Goal: Communication & Community: Share content

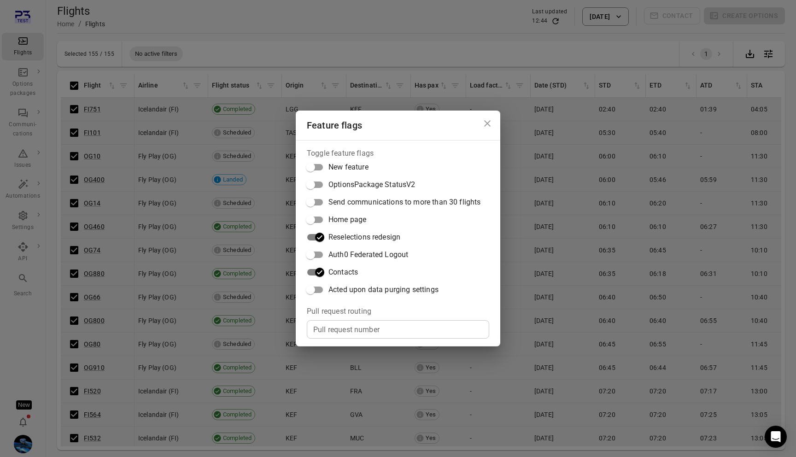
click at [541, 217] on div "Feature flags Toggle feature flags New feature OptionsPackage StatusV2 Send com…" at bounding box center [398, 228] width 796 height 457
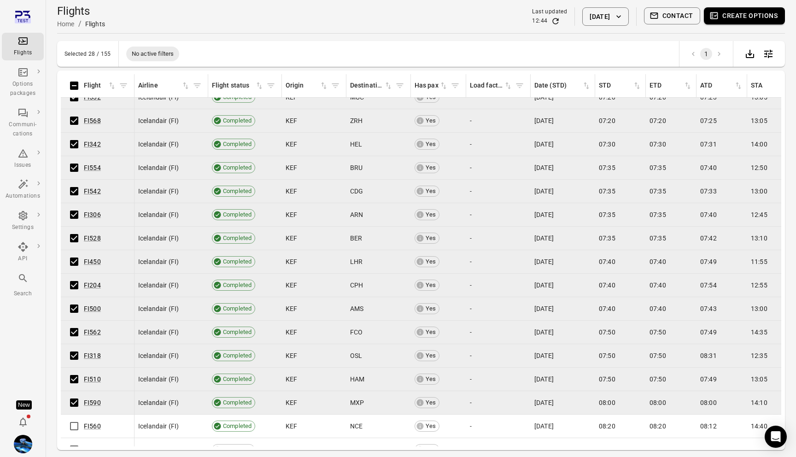
scroll to position [455, 0]
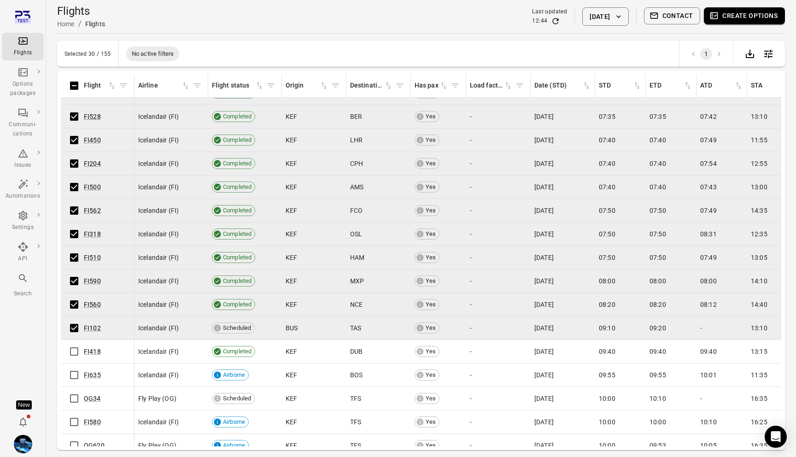
click at [744, 16] on button "Create options" at bounding box center [744, 15] width 81 height 17
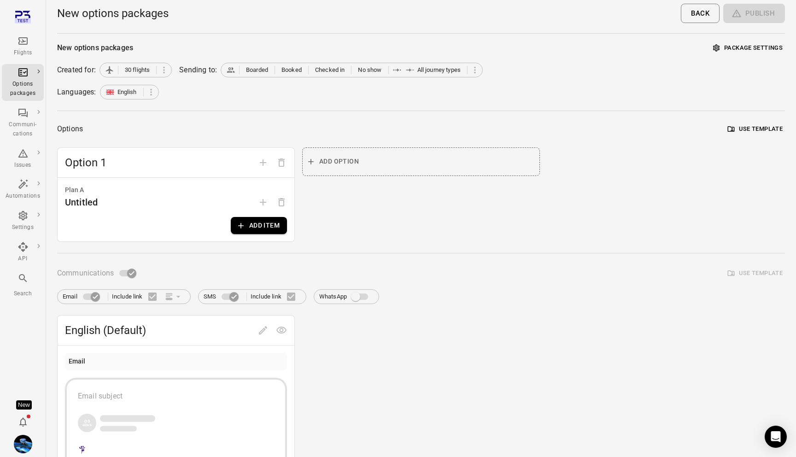
click at [267, 222] on button "Add item" at bounding box center [259, 225] width 56 height 17
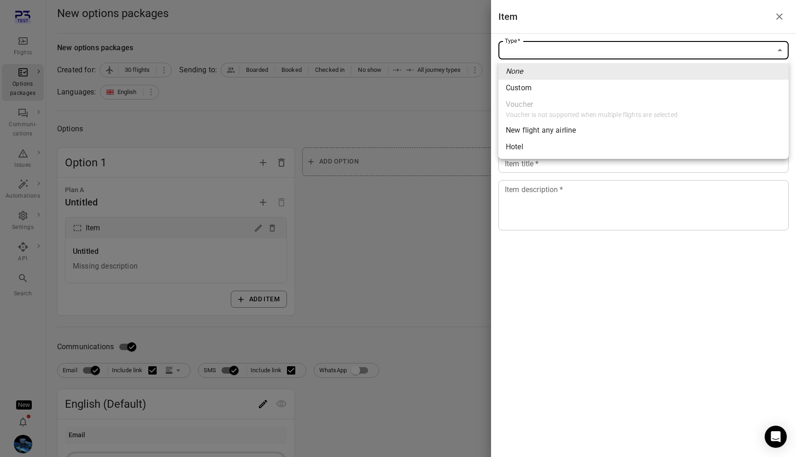
click at [510, 44] on body "Flights Options packages Communi-cations Issues Automations Settings API Search…" at bounding box center [398, 394] width 796 height 789
click at [528, 88] on span "Custom" at bounding box center [644, 87] width 276 height 11
type input "******"
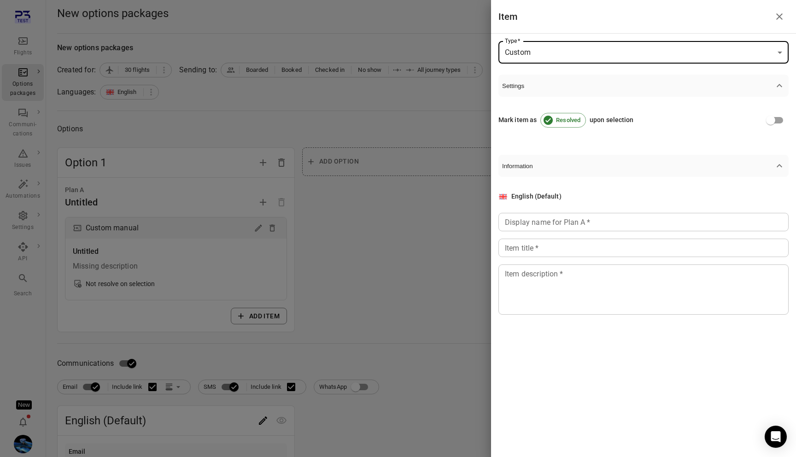
click at [530, 223] on input "Display name for Plan A   *" at bounding box center [644, 222] width 290 height 18
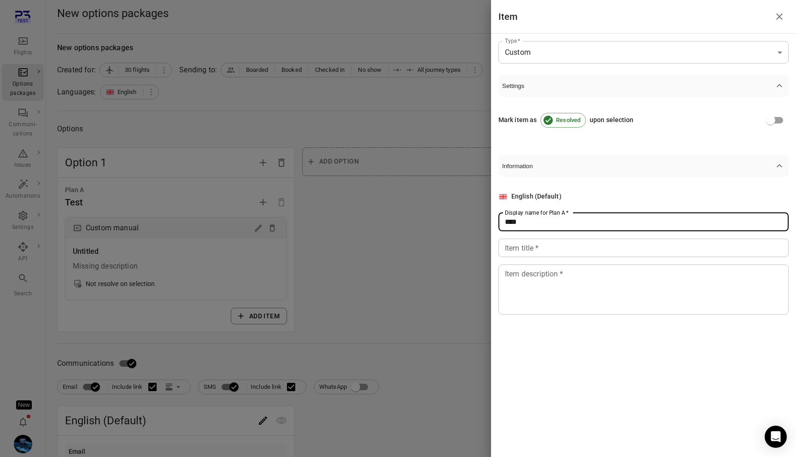
type input "****"
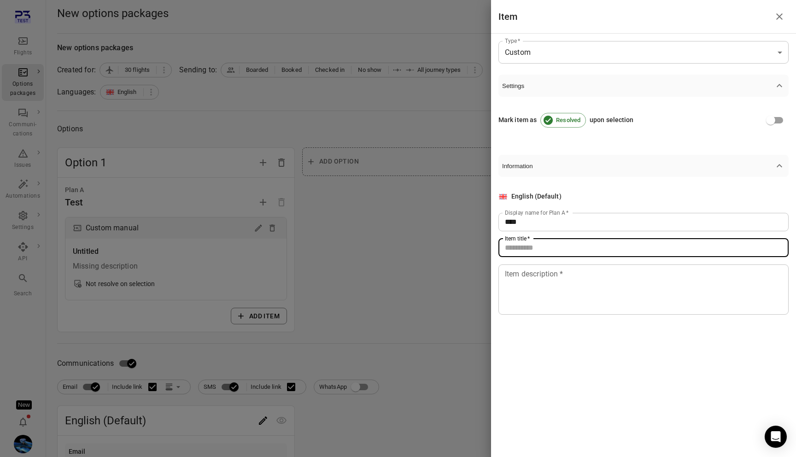
paste input "****"
type input "****"
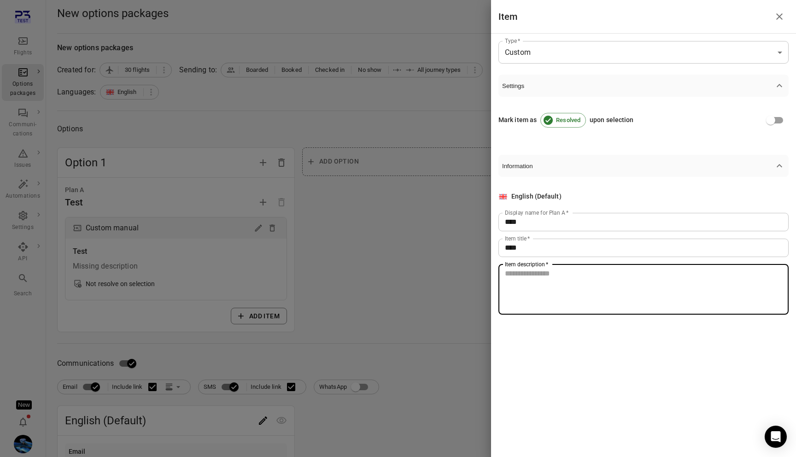
paste textarea "****"
type textarea "****"
click at [388, 269] on div at bounding box center [398, 228] width 796 height 457
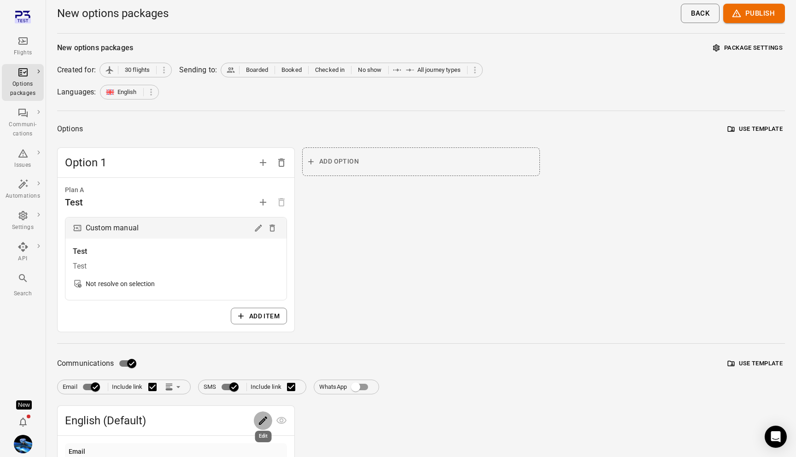
click at [255, 420] on button "Edit" at bounding box center [263, 421] width 18 height 18
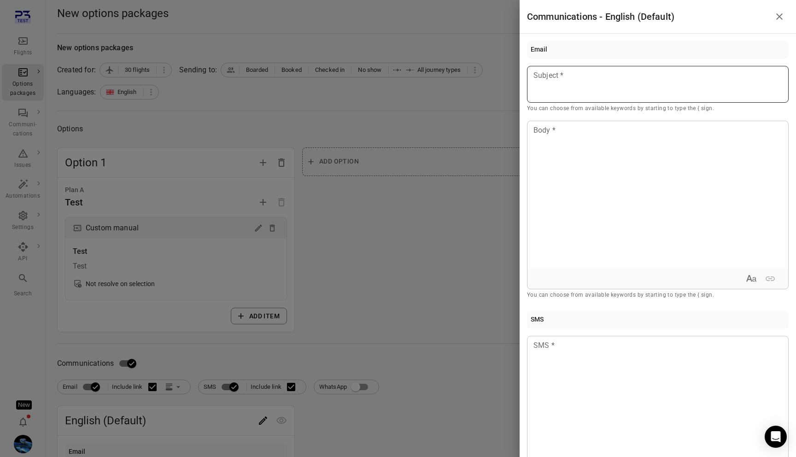
click at [622, 71] on p at bounding box center [658, 75] width 248 height 11
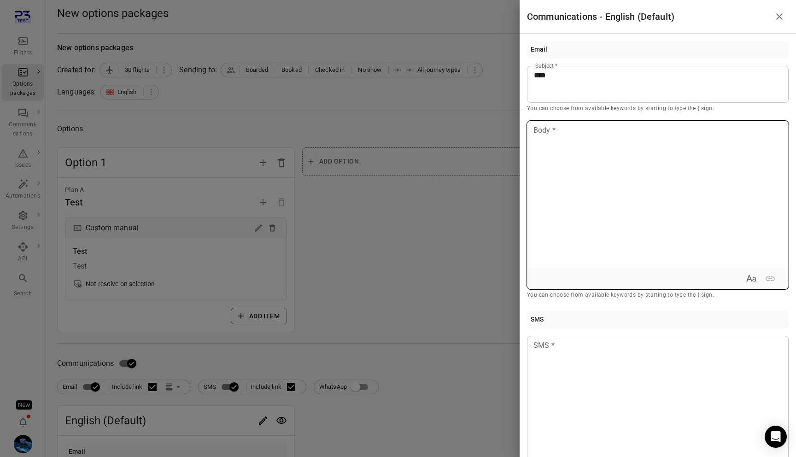
click at [596, 164] on div at bounding box center [658, 194] width 261 height 147
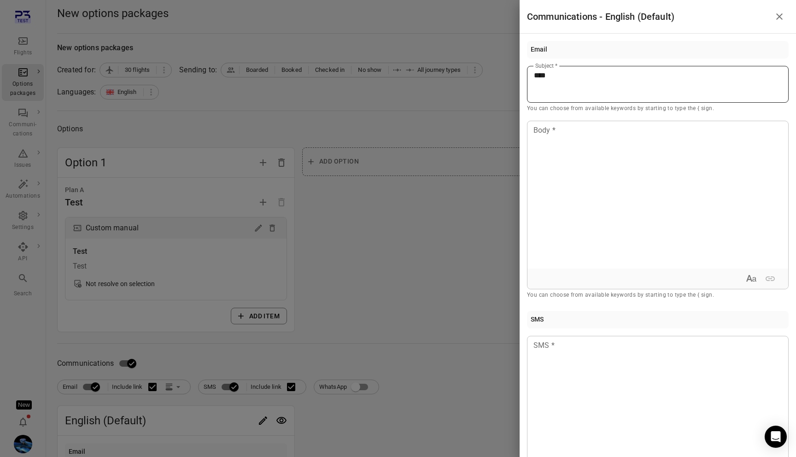
click at [581, 72] on p "****" at bounding box center [658, 75] width 248 height 11
click at [556, 76] on p "****" at bounding box center [658, 75] width 248 height 11
click at [379, 229] on div at bounding box center [398, 228] width 796 height 457
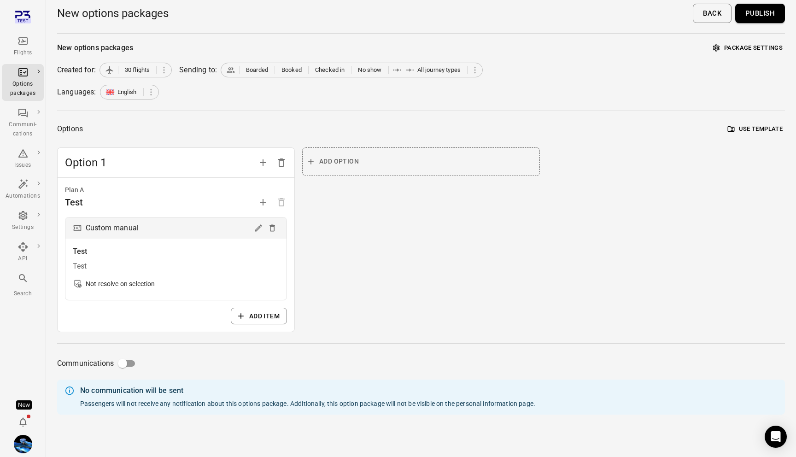
click at [771, 15] on button "Publish" at bounding box center [761, 13] width 50 height 19
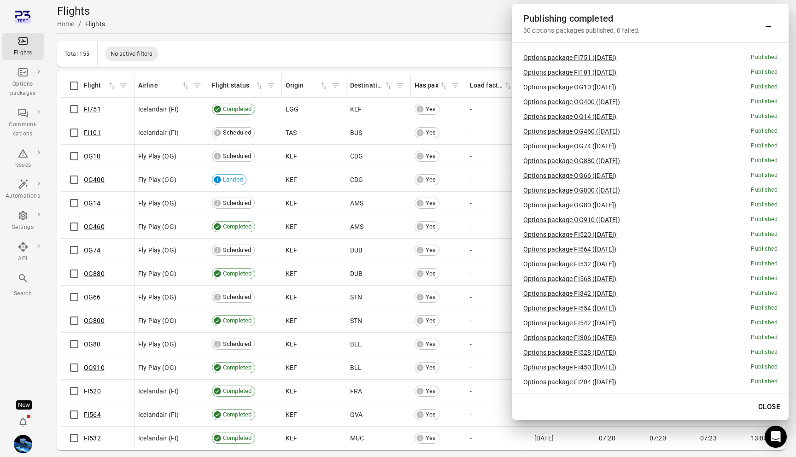
click at [546, 20] on h2 "Publishing completed" at bounding box center [642, 18] width 236 height 15
copy h2 "Publishing completed"
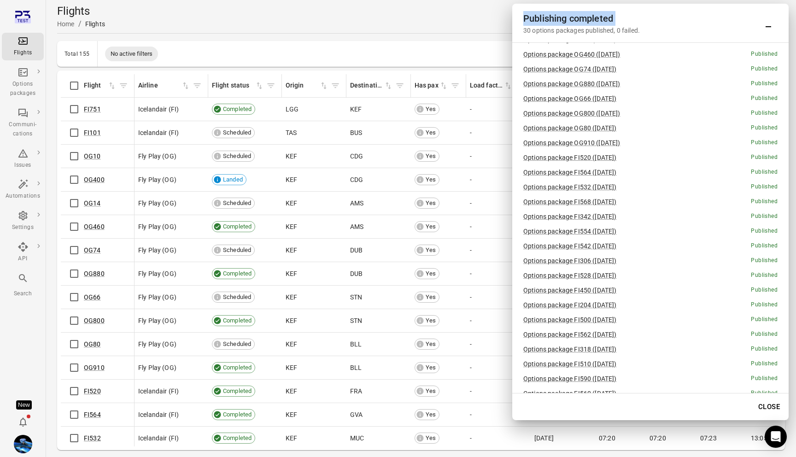
scroll to position [107, 0]
click at [625, 23] on h2 "Publishing completed" at bounding box center [642, 18] width 236 height 15
click at [770, 27] on icon "Minimize" at bounding box center [769, 26] width 6 height 1
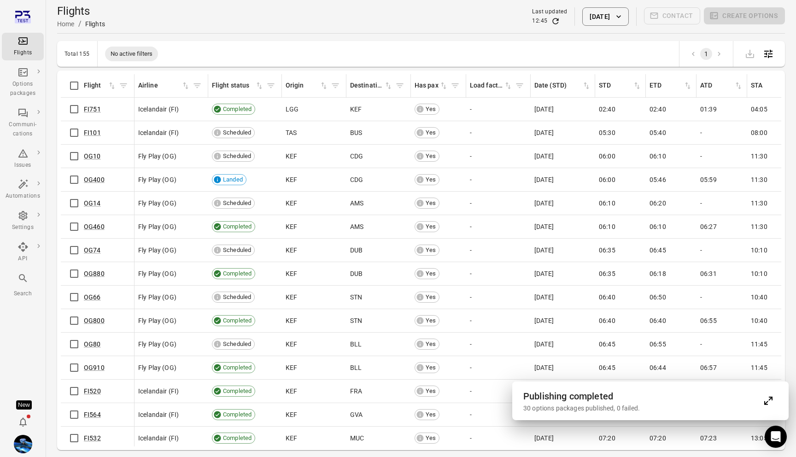
click at [775, 405] on button "Expand" at bounding box center [769, 401] width 18 height 18
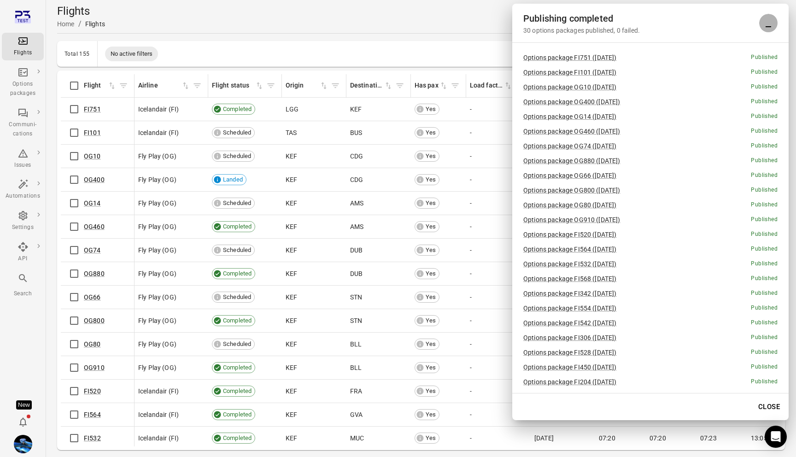
click at [768, 25] on icon "Minimize" at bounding box center [768, 23] width 11 height 11
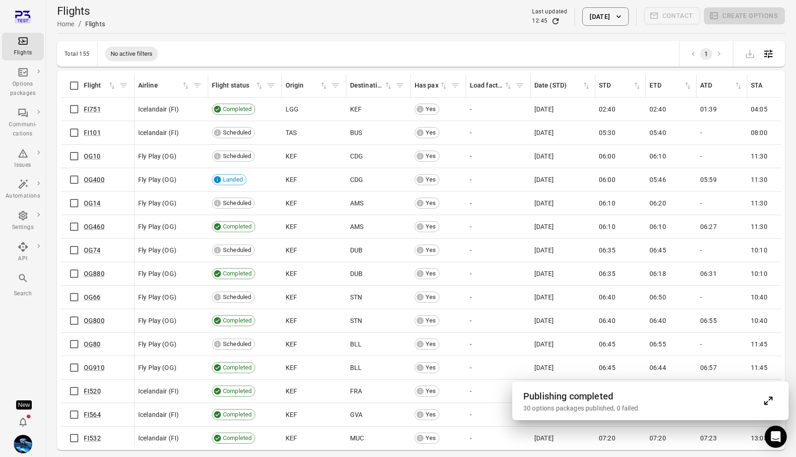
click at [764, 408] on button "Expand" at bounding box center [769, 401] width 18 height 18
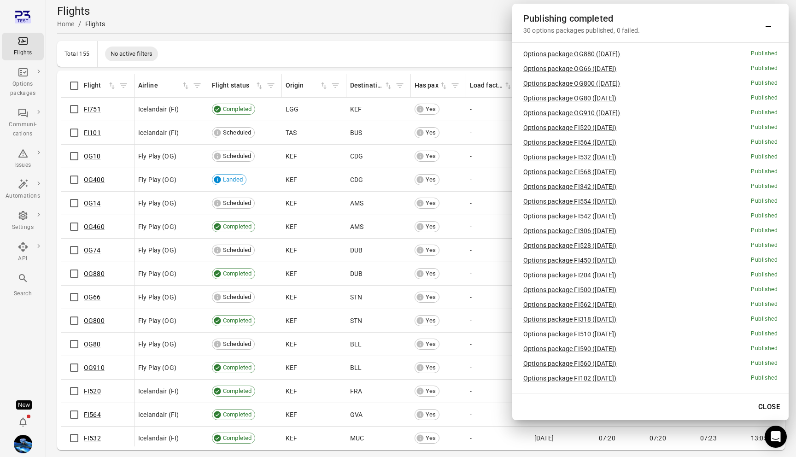
click at [772, 407] on button "Close" at bounding box center [770, 406] width 32 height 19
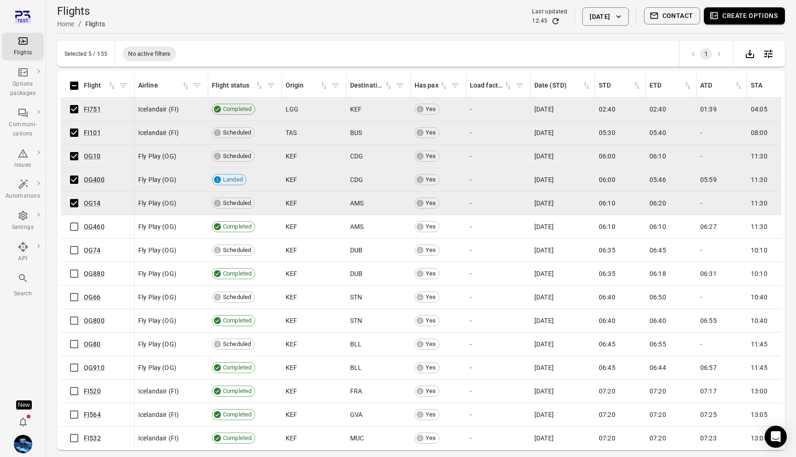
click at [737, 13] on button "Create options" at bounding box center [744, 15] width 81 height 17
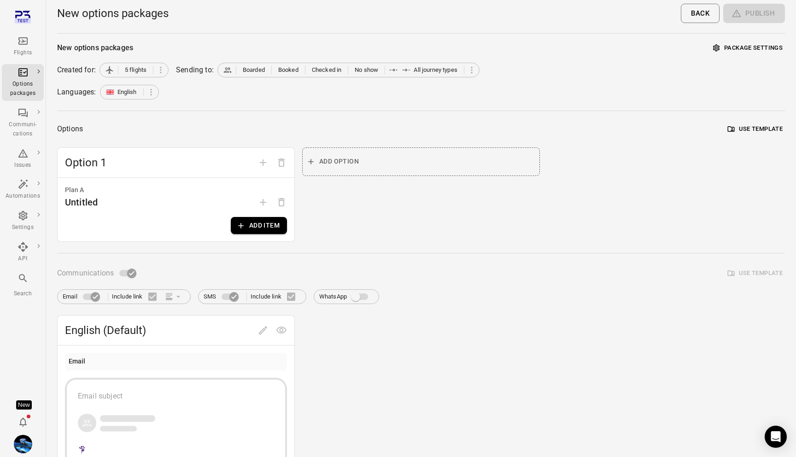
click at [262, 232] on button "Add item" at bounding box center [259, 225] width 56 height 17
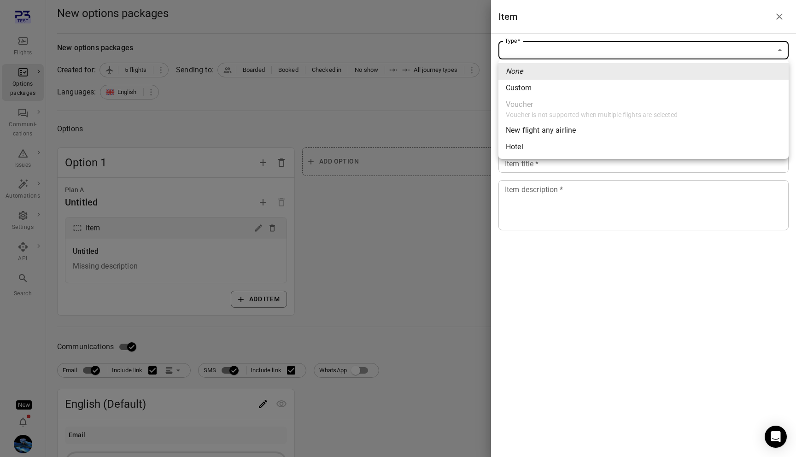
click at [549, 50] on body "Flights Options packages Communi-cations Issues Automations Settings API Search…" at bounding box center [398, 394] width 796 height 789
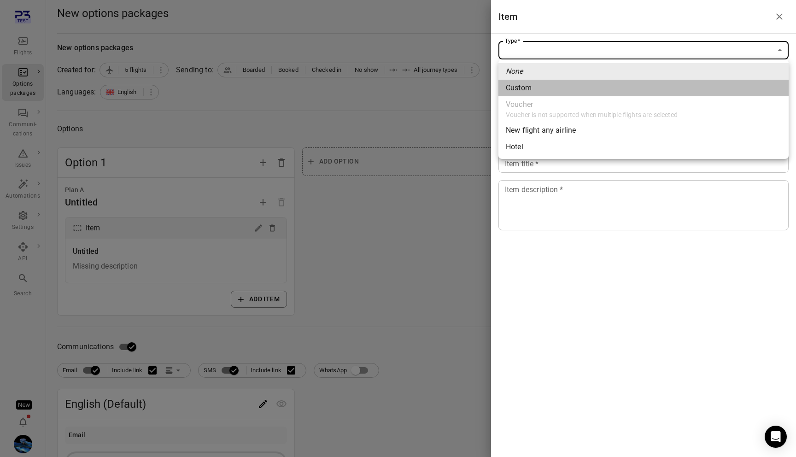
click at [537, 80] on li "Custom" at bounding box center [644, 88] width 290 height 17
type input "******"
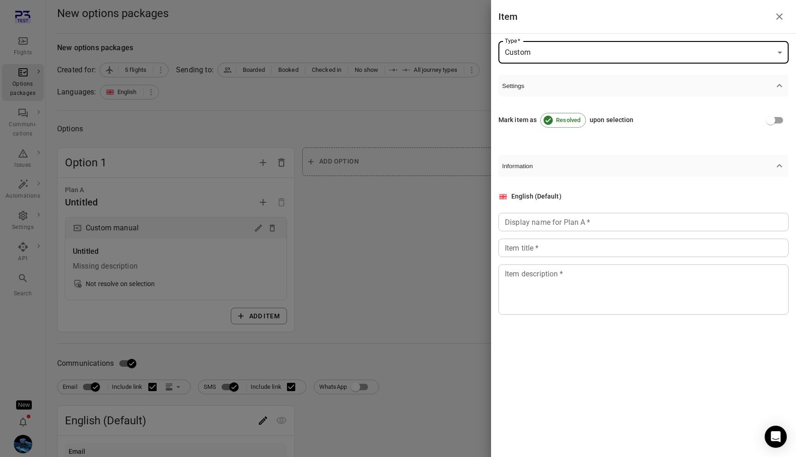
click at [544, 227] on input "Display name for Plan A   *" at bounding box center [644, 222] width 290 height 18
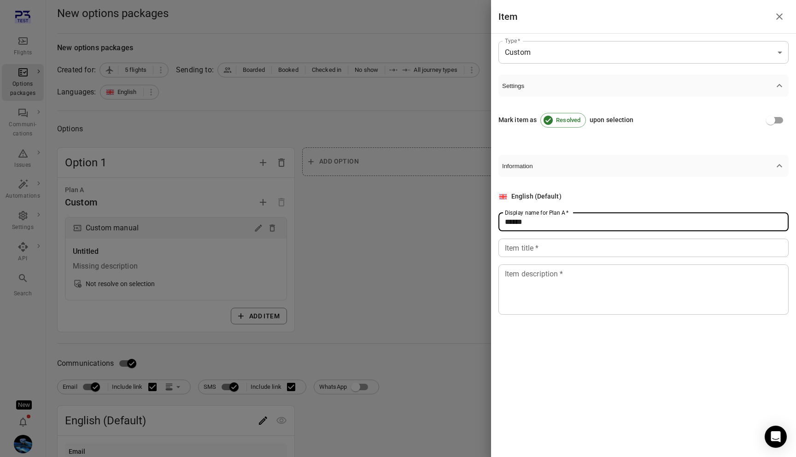
type input "******"
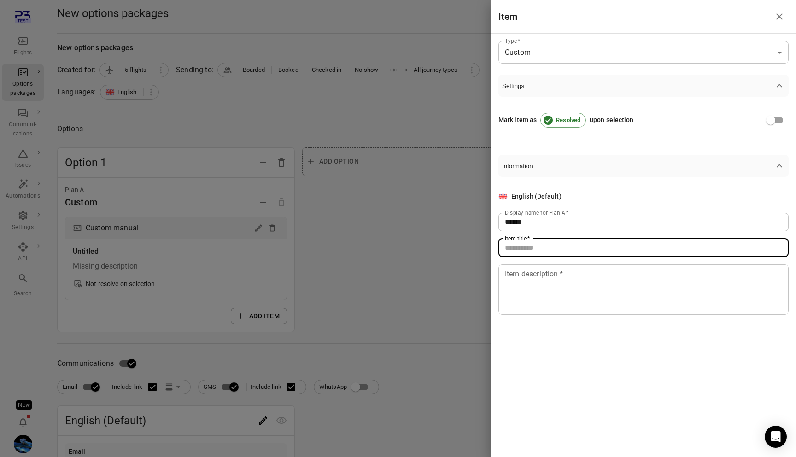
paste input "******"
type input "******"
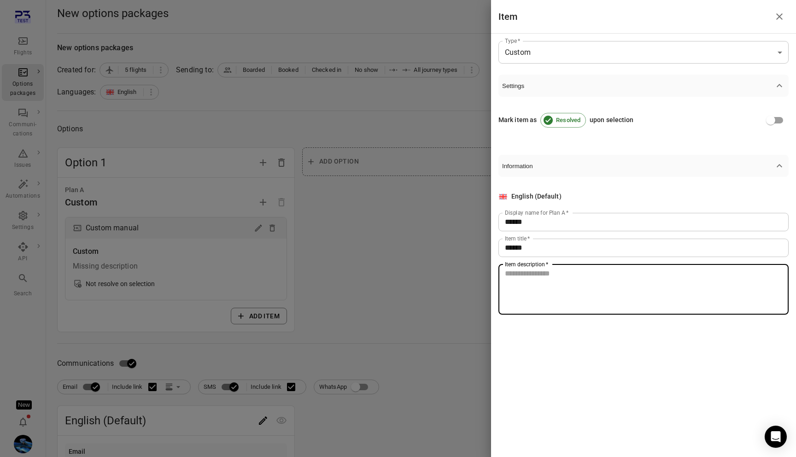
paste textarea "******"
type textarea "******"
click at [342, 305] on div at bounding box center [398, 228] width 796 height 457
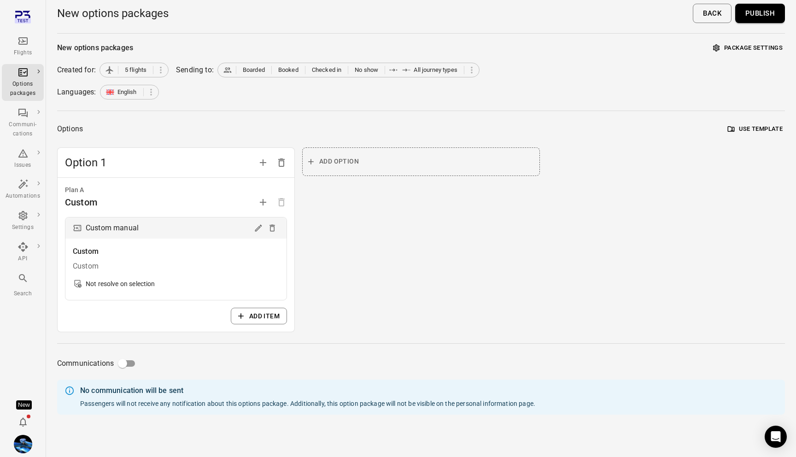
click at [749, 18] on button "Publish" at bounding box center [761, 13] width 50 height 19
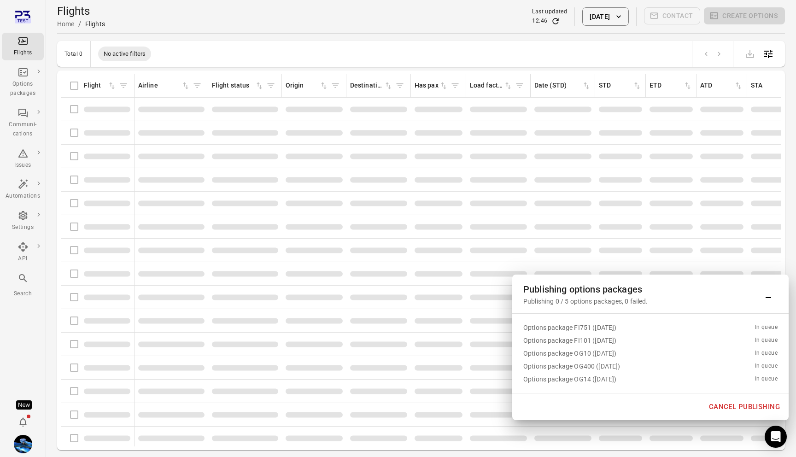
click at [730, 405] on button "Cancel publishing" at bounding box center [744, 406] width 81 height 19
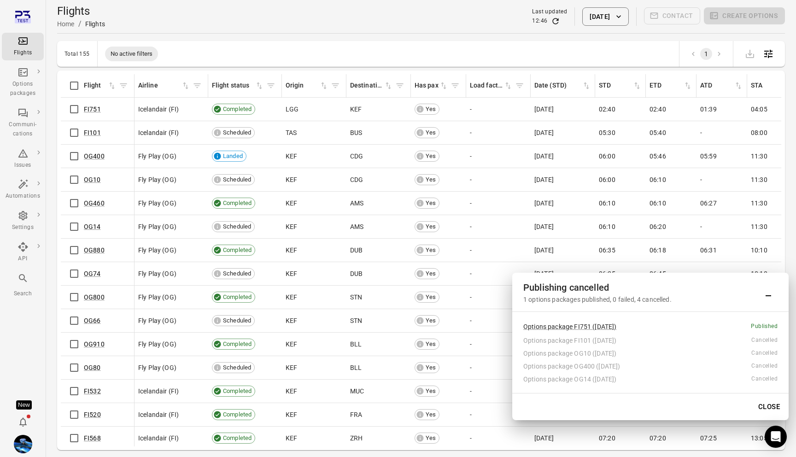
click at [772, 403] on button "Close" at bounding box center [770, 406] width 32 height 19
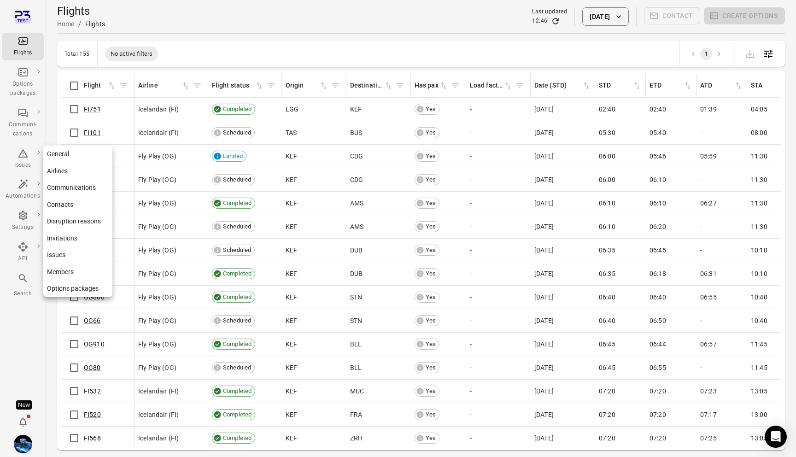
click at [76, 192] on link "Communications" at bounding box center [77, 187] width 69 height 17
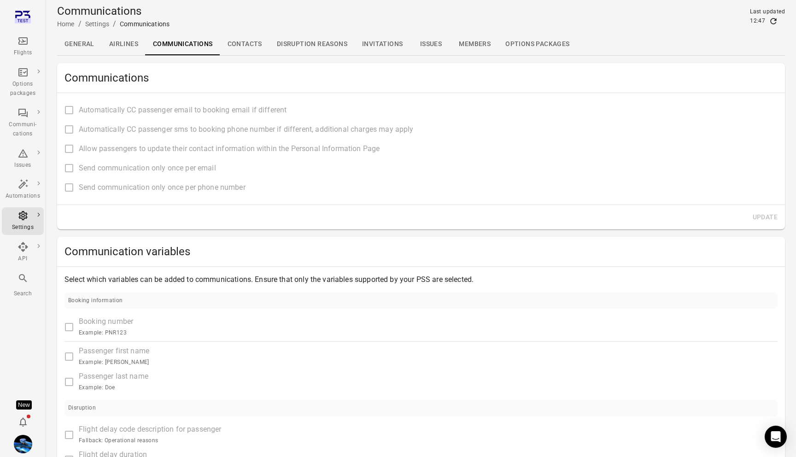
type input "**********"
type input "****"
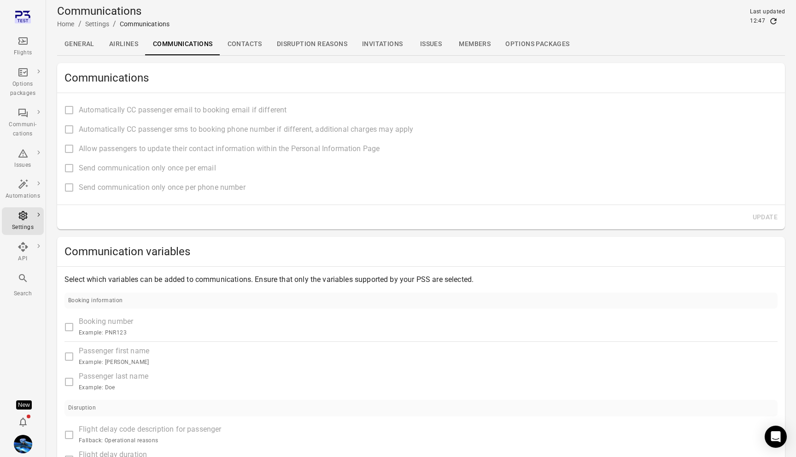
type input "**********"
type input "****"
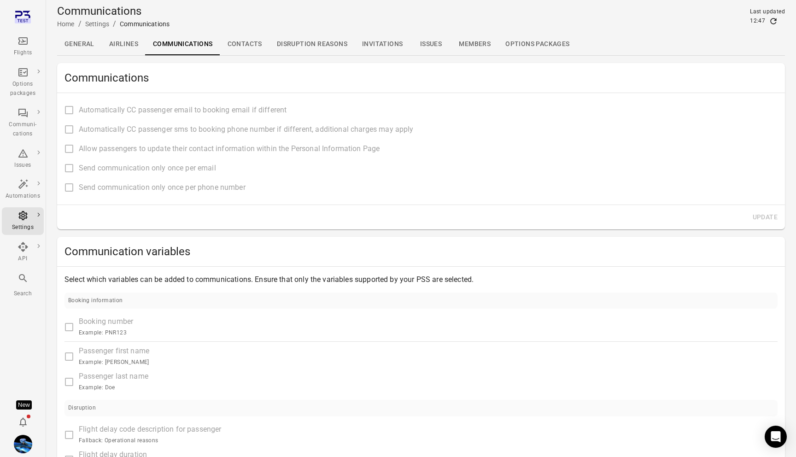
type input "**********"
type input "*******"
type input "**********"
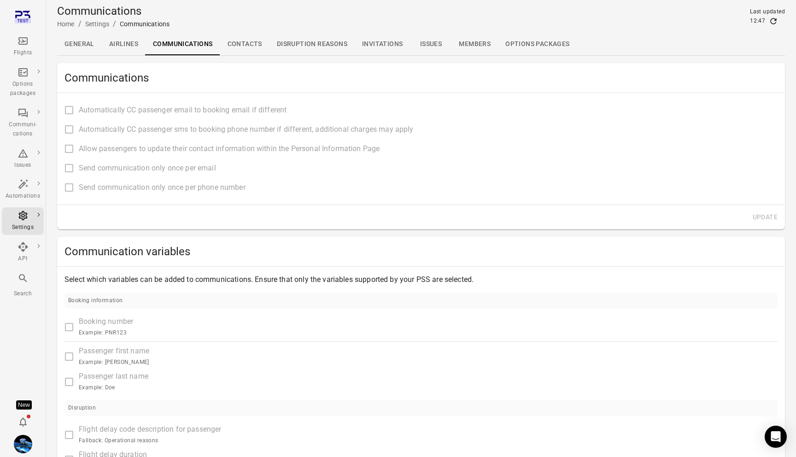
type input "**********"
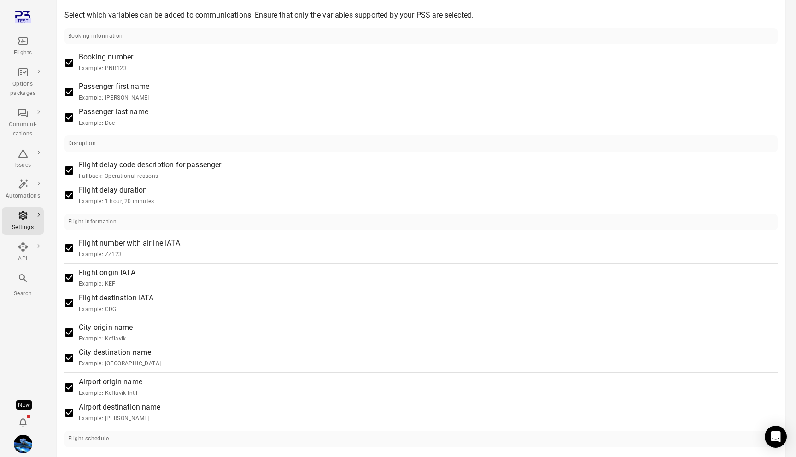
scroll to position [241, 0]
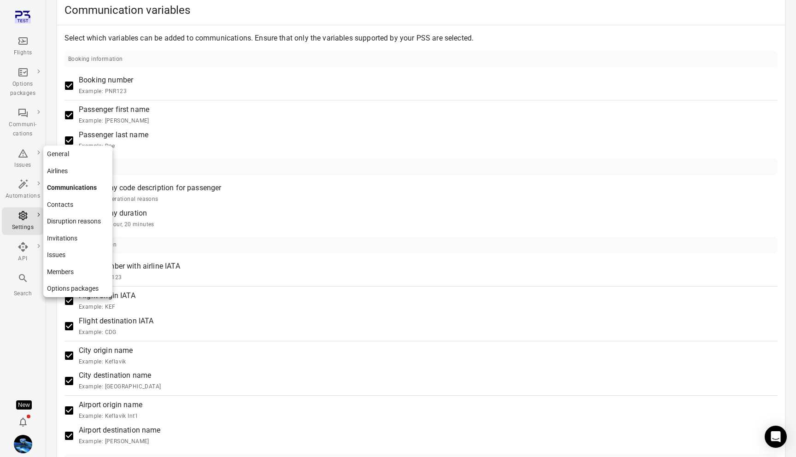
click at [77, 151] on link "General" at bounding box center [77, 154] width 69 height 17
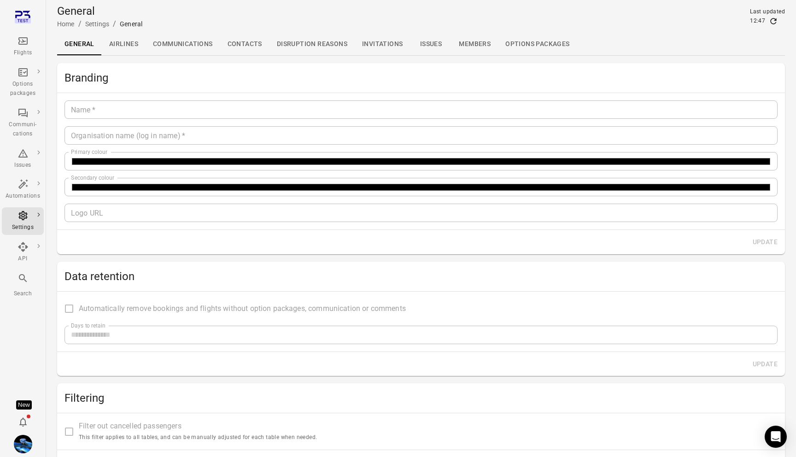
type input "*******"
type input "**********"
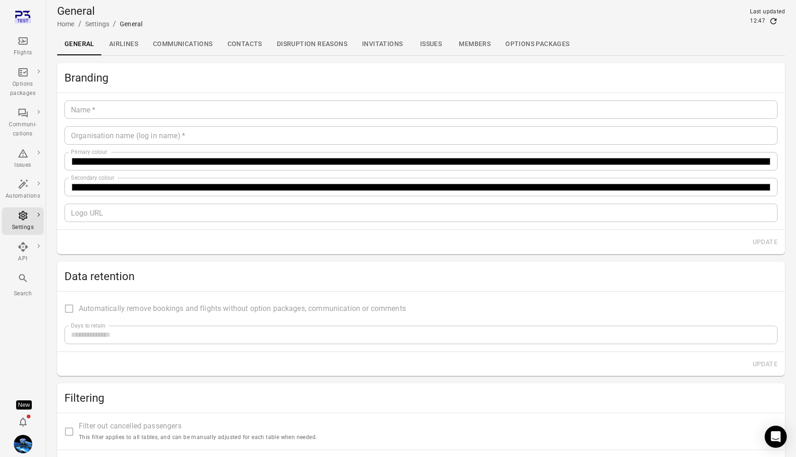
type input "**"
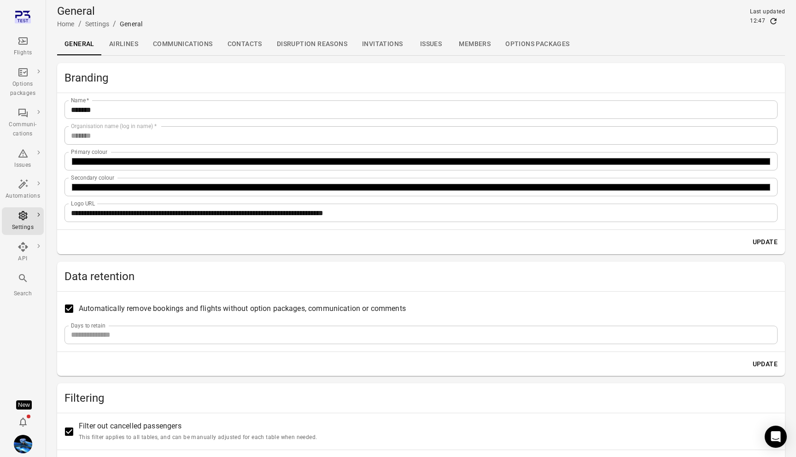
scroll to position [209, 0]
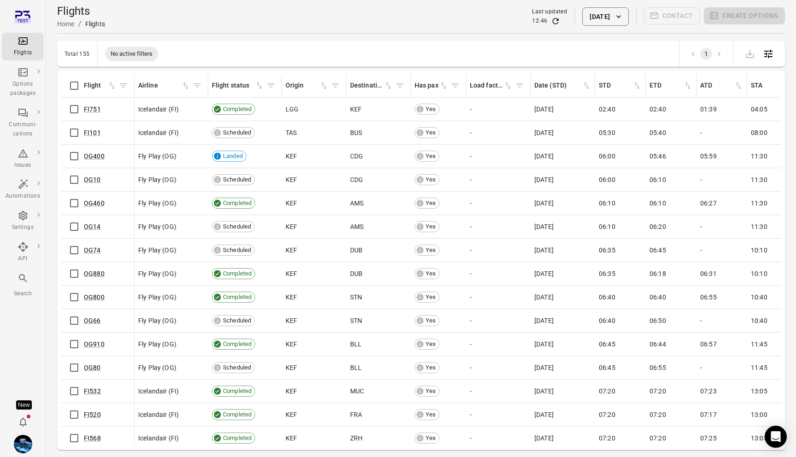
click at [600, 16] on button "[DATE]" at bounding box center [606, 16] width 46 height 18
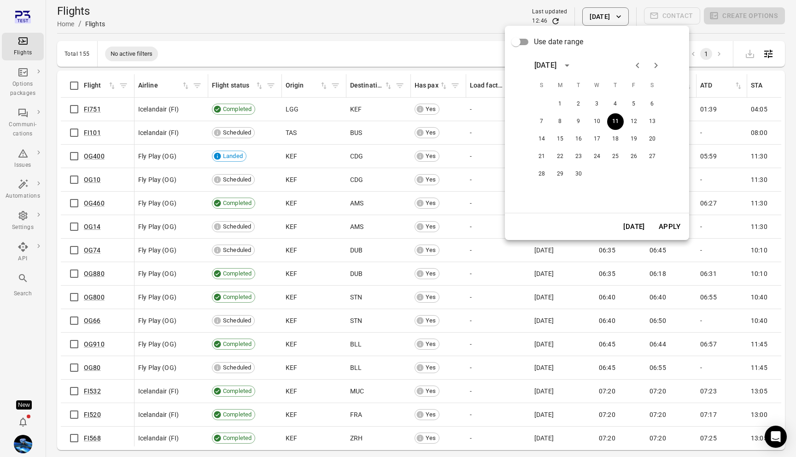
click at [526, 53] on div "September 2025 S M T W T F S 1 2 3 4 5 6 7 8 9 10 11 12 13 14 15 16 17 18 19 20…" at bounding box center [597, 128] width 147 height 155
click at [526, 52] on div "September 2025 S M T W T F S 1 2 3 4 5 6 7 8 9 10 11 12 13 14 15 16 17 18 19 20…" at bounding box center [597, 128] width 147 height 155
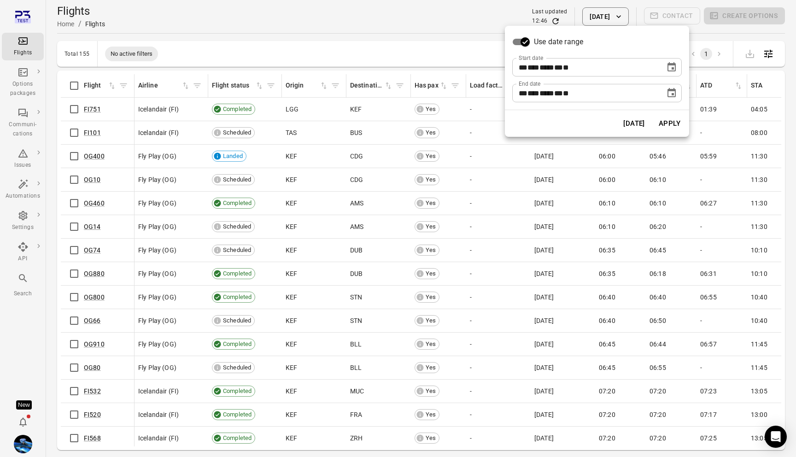
click at [670, 89] on icon "Choose date, selected date is Sep 11, 2025" at bounding box center [672, 92] width 8 height 9
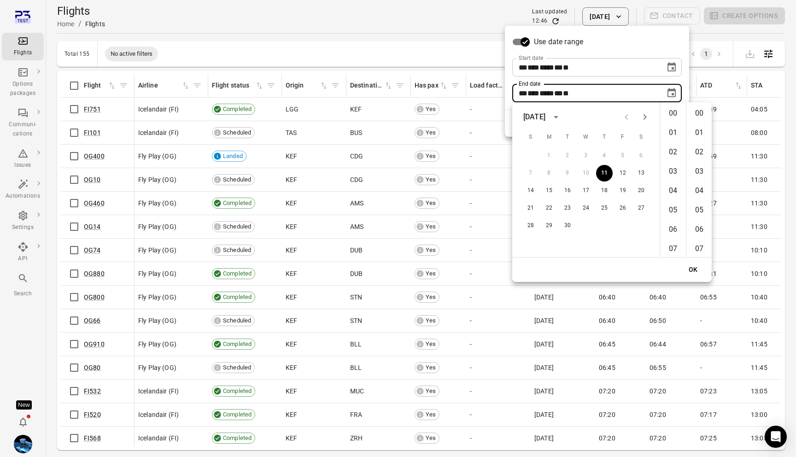
scroll to position [1142, 0]
click at [623, 175] on button "12" at bounding box center [623, 173] width 17 height 17
click at [674, 253] on li "10" at bounding box center [673, 253] width 22 height 18
click at [703, 110] on li "00" at bounding box center [700, 113] width 22 height 18
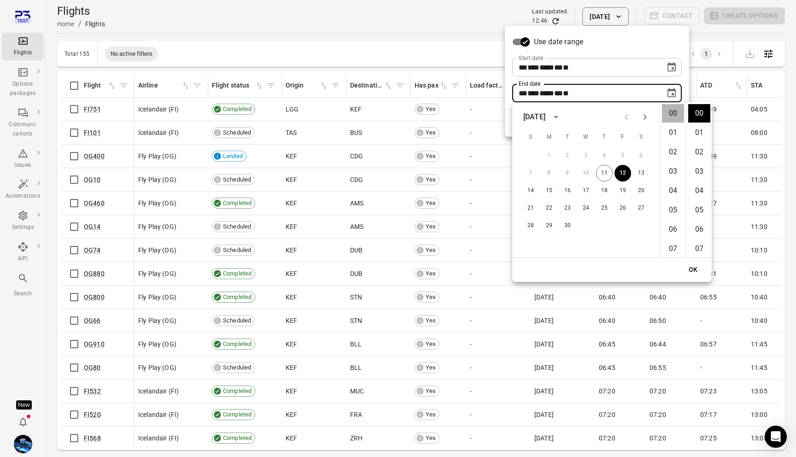
click at [673, 115] on li "00" at bounding box center [673, 113] width 22 height 18
click at [702, 195] on li "10" at bounding box center [700, 192] width 22 height 18
type input "**********"
click at [698, 273] on button "OK" at bounding box center [693, 269] width 29 height 17
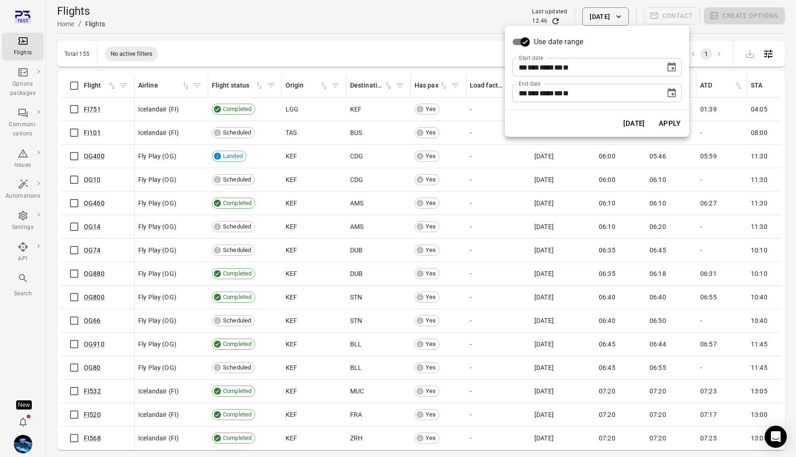
click at [667, 69] on icon "Choose date, selected date is Sep 11, 2025" at bounding box center [671, 67] width 11 height 11
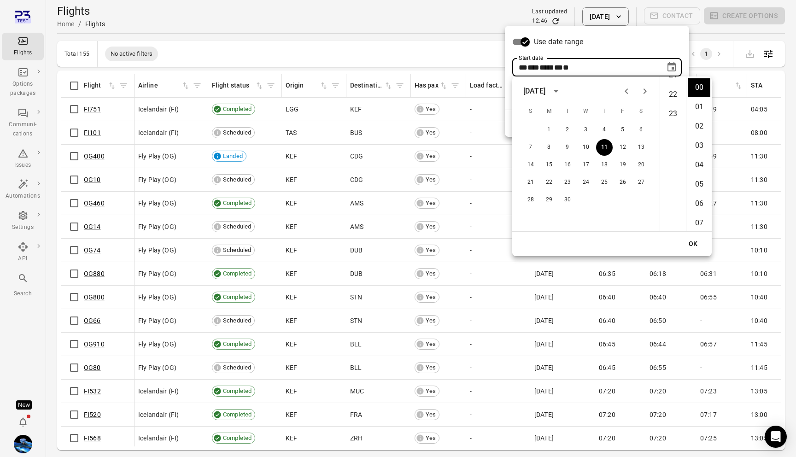
scroll to position [445, 0]
click at [671, 91] on li "23" at bounding box center [673, 87] width 22 height 18
click at [700, 89] on li "50" at bounding box center [700, 82] width 22 height 18
type input "**********"
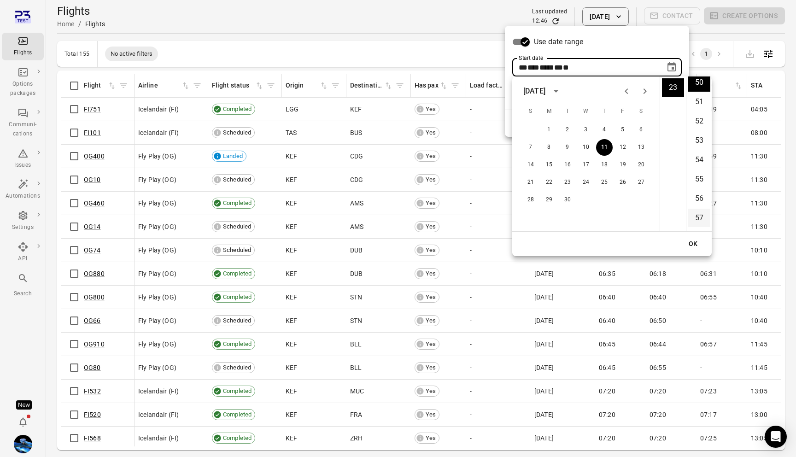
scroll to position [968, 0]
click at [691, 244] on button "OK" at bounding box center [693, 244] width 29 height 17
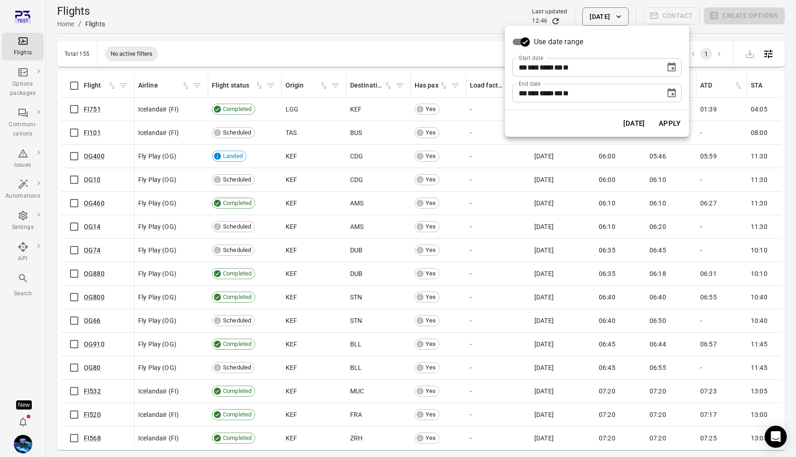
click at [673, 127] on button "Apply" at bounding box center [670, 123] width 32 height 19
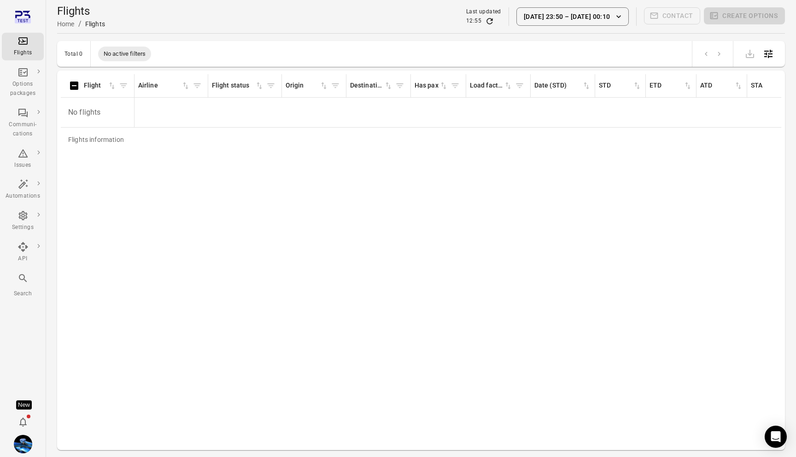
click at [555, 17] on button "11 Sep 23:50 – 12 Sep 00:10" at bounding box center [573, 16] width 112 height 18
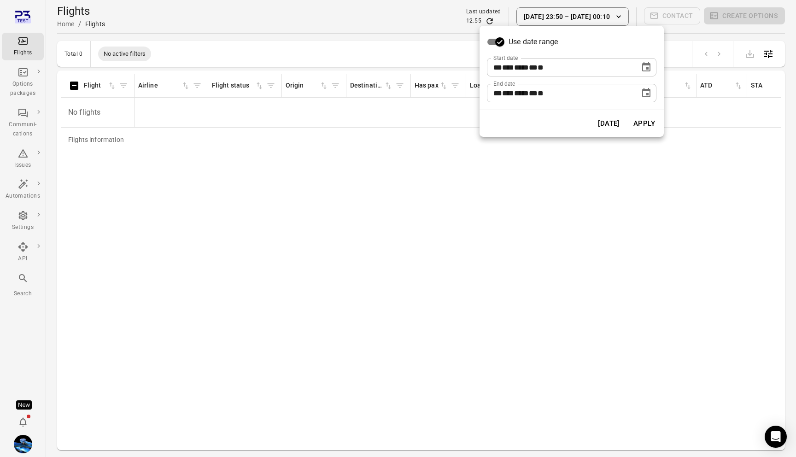
click at [652, 66] on button "Choose date, selected date is Sep 11, 2025" at bounding box center [646, 67] width 18 height 18
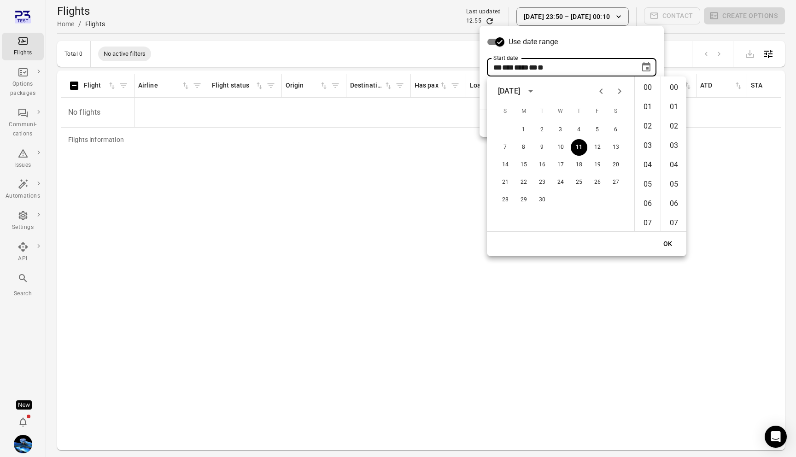
scroll to position [968, 0]
click at [677, 91] on li "41" at bounding box center [674, 94] width 22 height 18
click at [674, 87] on li "00" at bounding box center [674, 87] width 22 height 18
type input "**********"
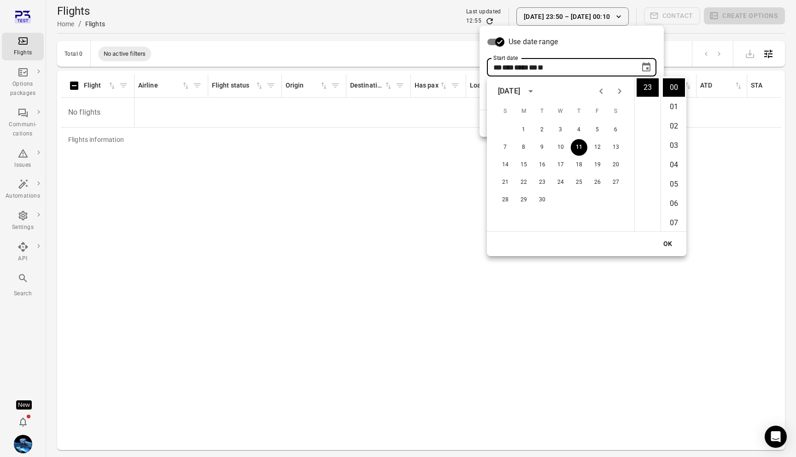
click at [666, 240] on button "OK" at bounding box center [668, 244] width 29 height 17
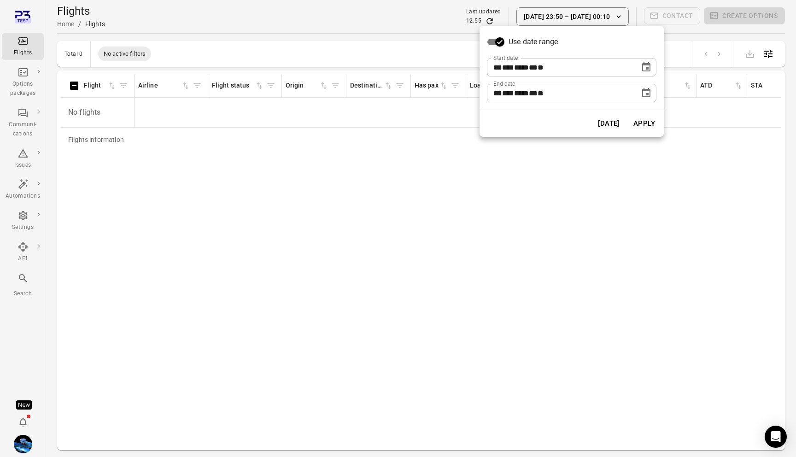
click at [649, 96] on icon "Choose date, selected date is Sep 12, 2025" at bounding box center [646, 92] width 8 height 9
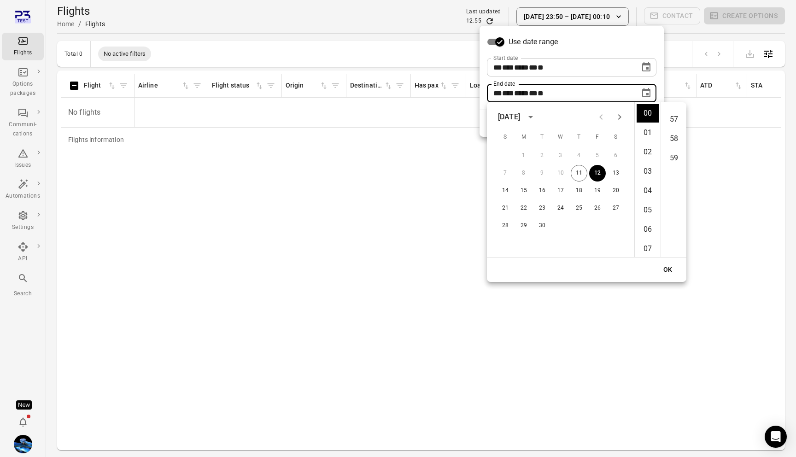
scroll to position [1142, 0]
click at [677, 119] on li "59" at bounding box center [674, 113] width 22 height 18
type input "**********"
click at [672, 275] on button "OK" at bounding box center [668, 269] width 29 height 17
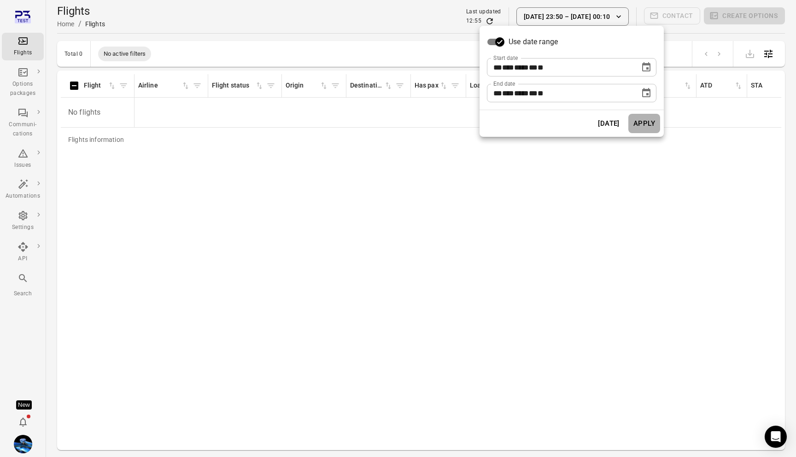
click at [642, 120] on button "Apply" at bounding box center [645, 123] width 32 height 19
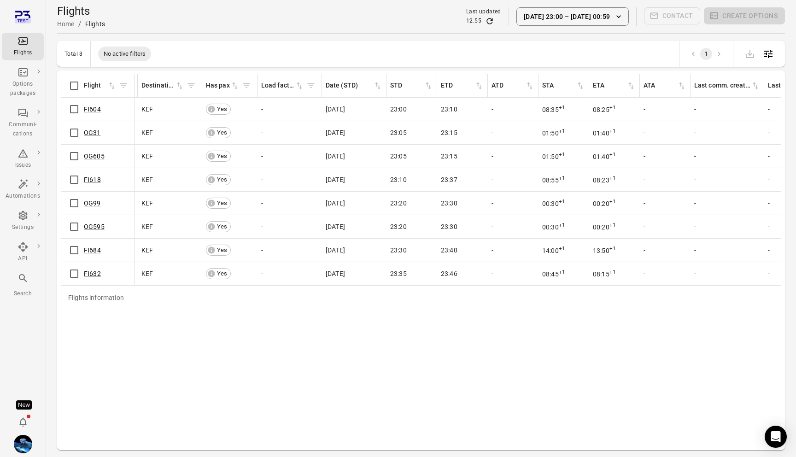
scroll to position [0, 212]
click at [576, 12] on button "11 Sep 23:00 – 12 Sep 00:59" at bounding box center [573, 16] width 112 height 18
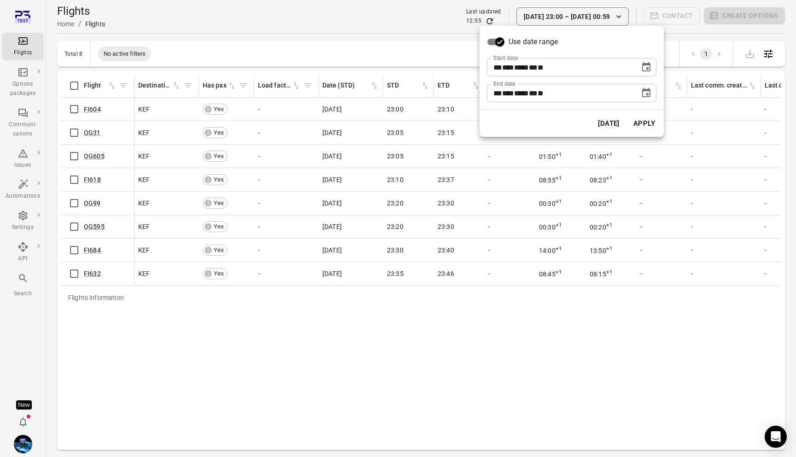
click at [615, 120] on button "Today" at bounding box center [609, 123] width 32 height 19
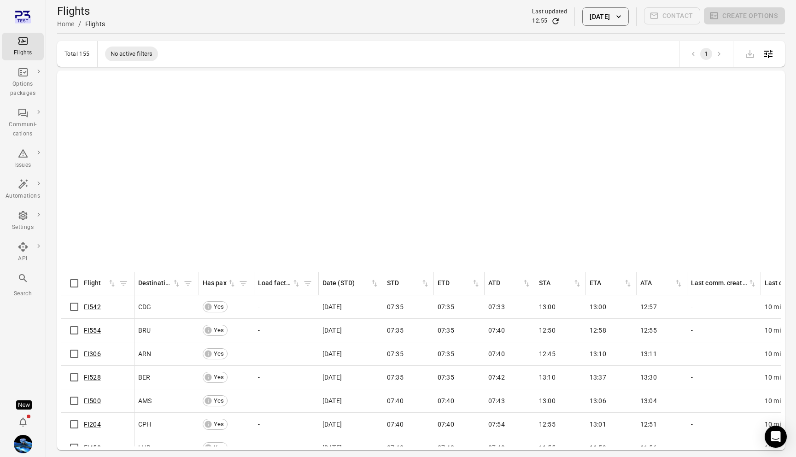
scroll to position [0, 212]
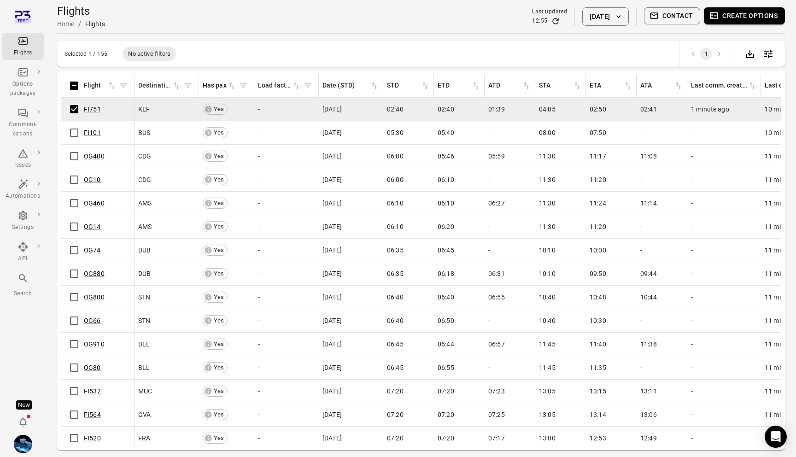
click at [669, 17] on button "Contact" at bounding box center [672, 15] width 57 height 17
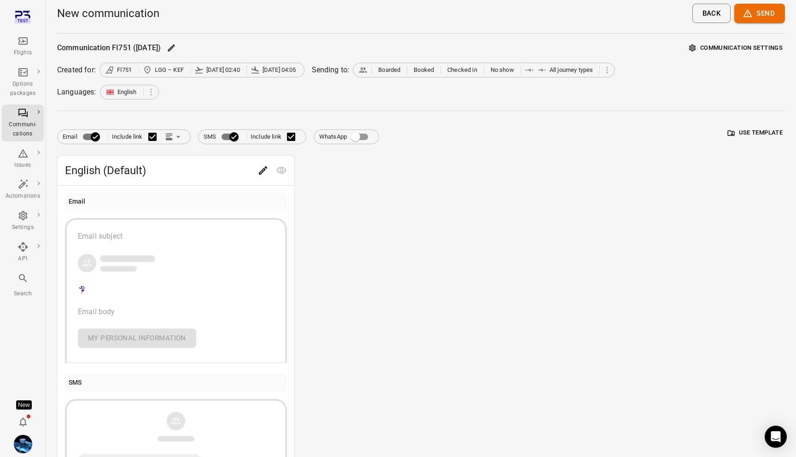
click at [171, 135] on icon "Link position in email" at bounding box center [168, 134] width 6 height 2
click at [280, 222] on div at bounding box center [398, 228] width 796 height 457
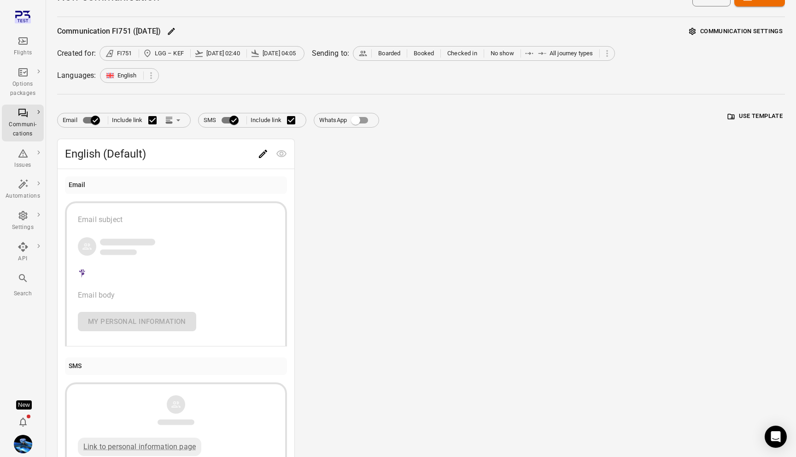
scroll to position [20, 0]
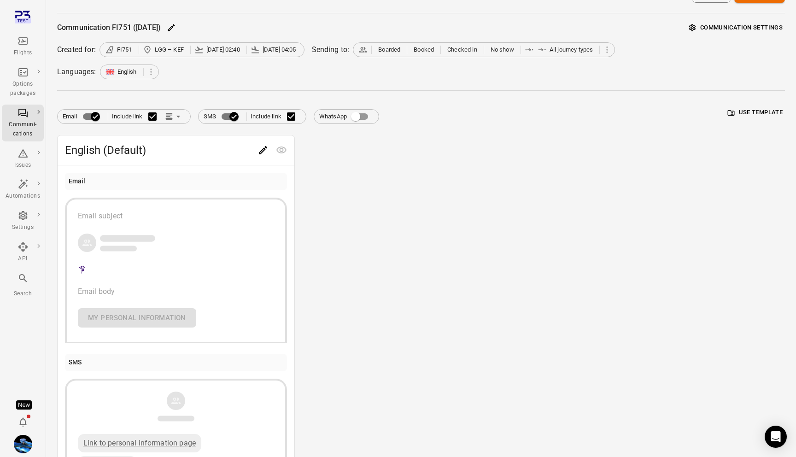
click at [264, 138] on div "English (Default)" at bounding box center [176, 149] width 237 height 29
click at [264, 152] on icon "Edit" at bounding box center [263, 150] width 11 height 11
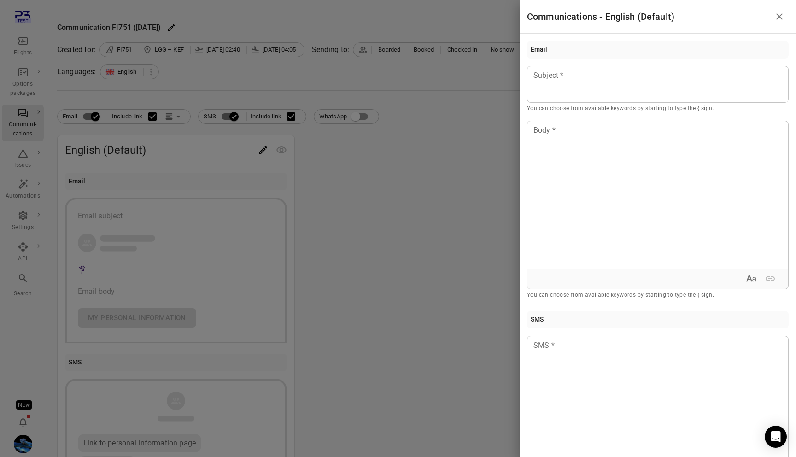
click at [269, 191] on div at bounding box center [398, 228] width 796 height 457
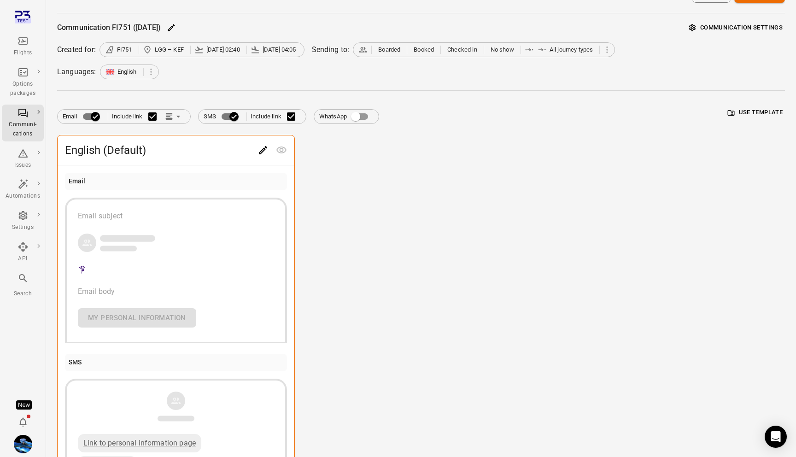
click at [172, 117] on icon "Link position in email" at bounding box center [169, 116] width 9 height 9
click at [191, 152] on li "Link within email body" at bounding box center [216, 152] width 106 height 17
click at [263, 153] on icon "Edit" at bounding box center [263, 150] width 11 height 11
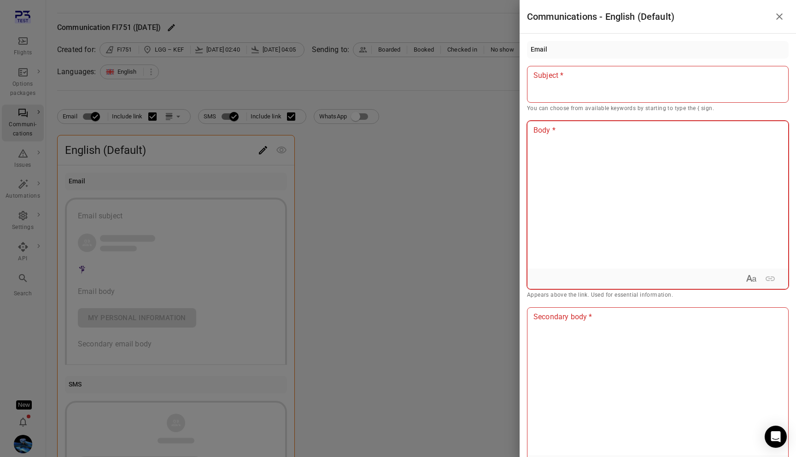
click at [580, 218] on div at bounding box center [658, 194] width 261 height 147
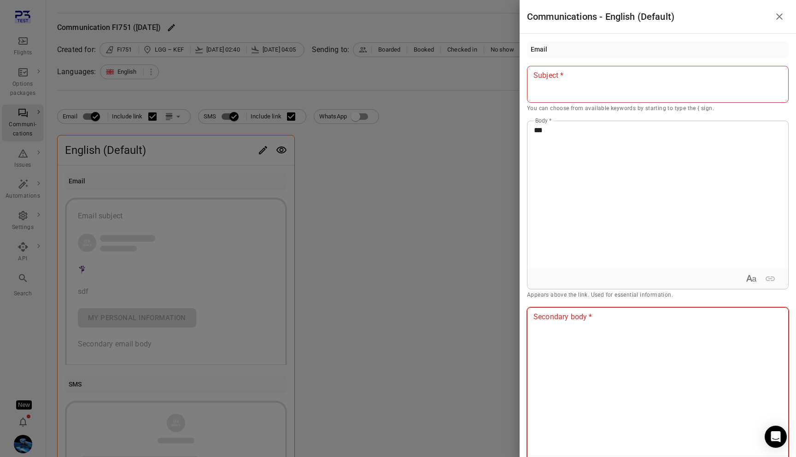
click at [590, 347] on div at bounding box center [658, 381] width 261 height 147
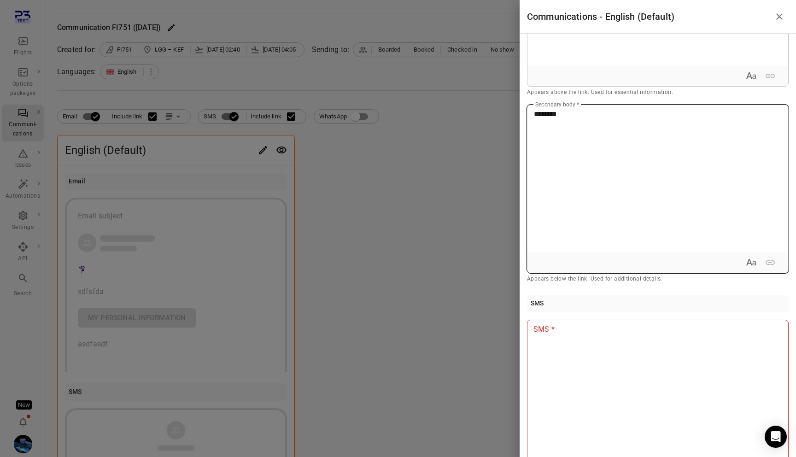
scroll to position [230, 0]
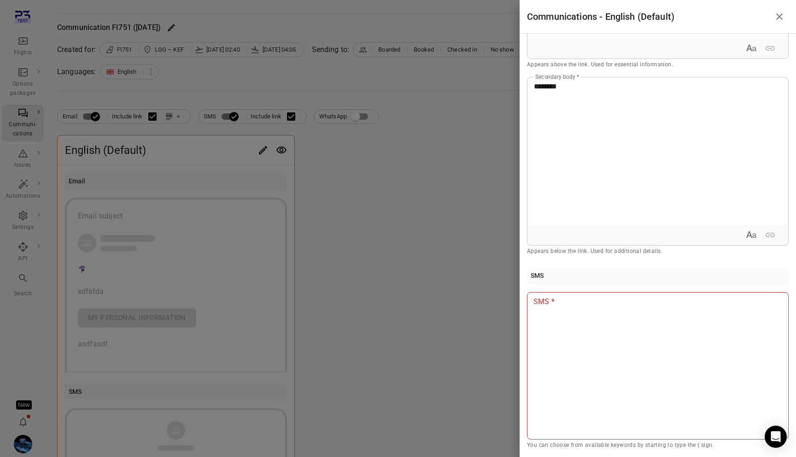
click at [463, 298] on div at bounding box center [398, 228] width 796 height 457
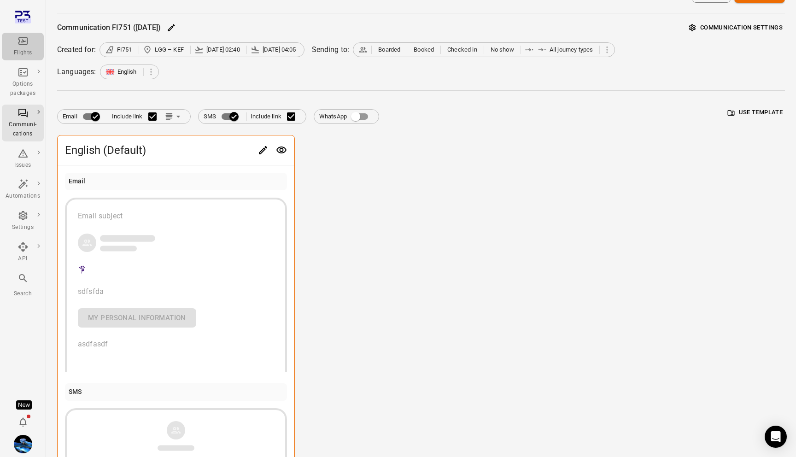
click at [21, 42] on icon "Main navigation" at bounding box center [23, 40] width 11 height 11
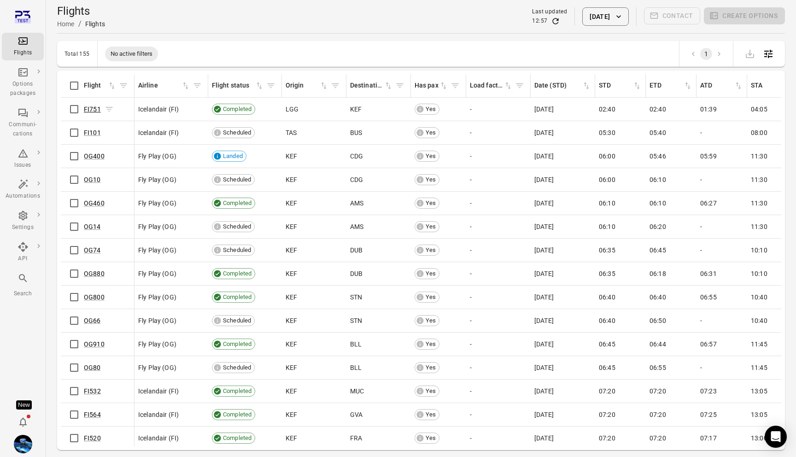
click at [91, 109] on link "FI751" at bounding box center [92, 109] width 17 height 7
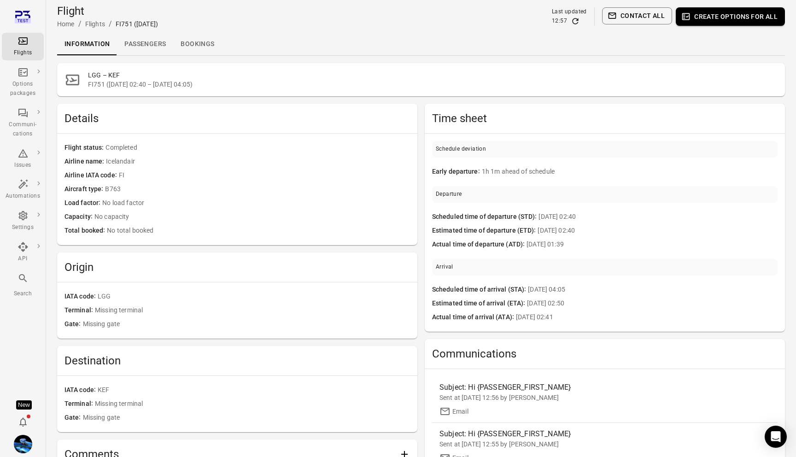
click at [141, 50] on link "Passengers" at bounding box center [145, 44] width 56 height 22
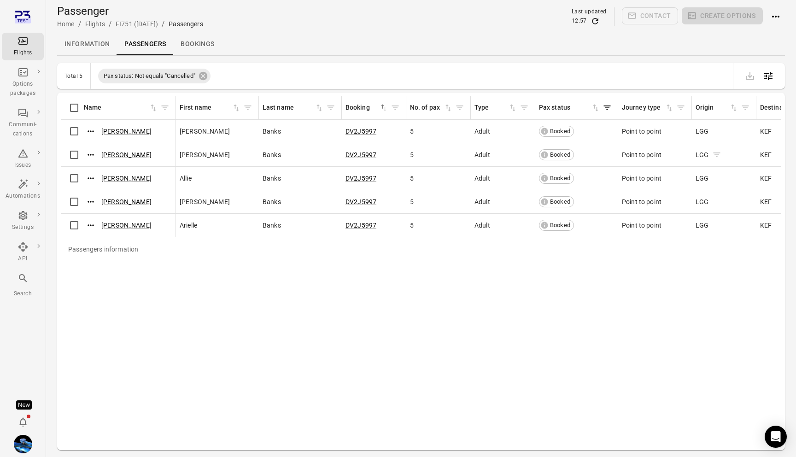
click at [716, 156] on icon "Passengers information" at bounding box center [717, 154] width 9 height 9
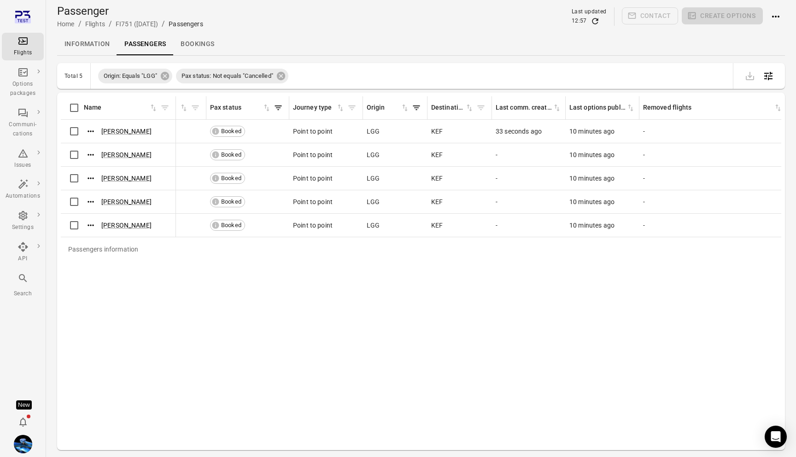
scroll to position [0, 148]
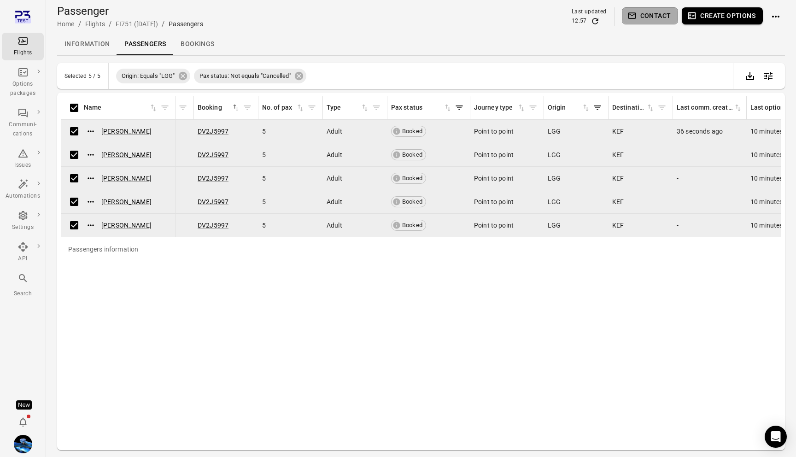
click at [662, 18] on button "Contact" at bounding box center [650, 15] width 57 height 17
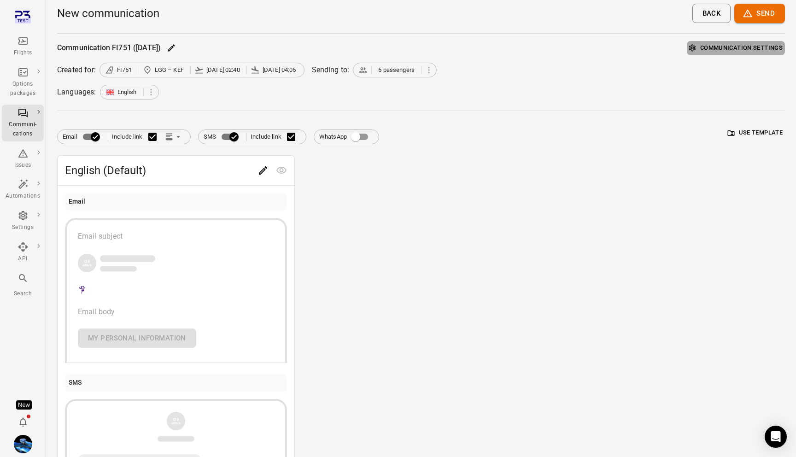
click at [755, 48] on button "Communication settings" at bounding box center [736, 48] width 98 height 14
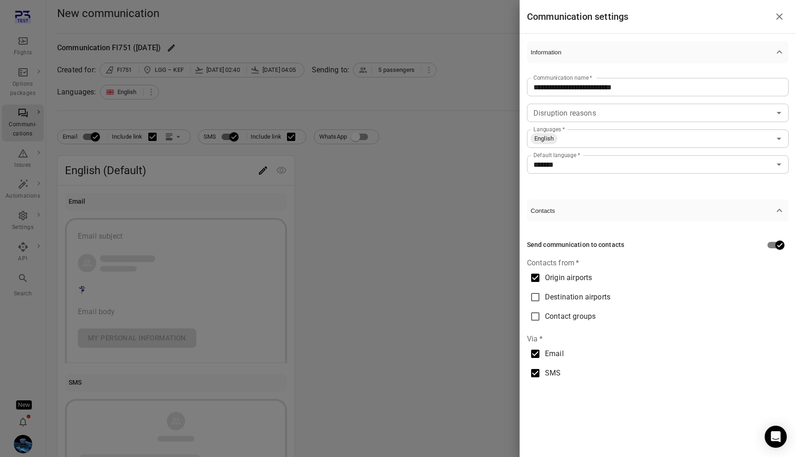
click at [608, 296] on span "Destination airports" at bounding box center [577, 297] width 65 height 11
click at [595, 295] on span "Destination airports" at bounding box center [577, 297] width 65 height 11
click at [587, 314] on span "Contact groups" at bounding box center [570, 316] width 51 height 11
click at [586, 281] on span "Origin airports" at bounding box center [568, 277] width 47 height 11
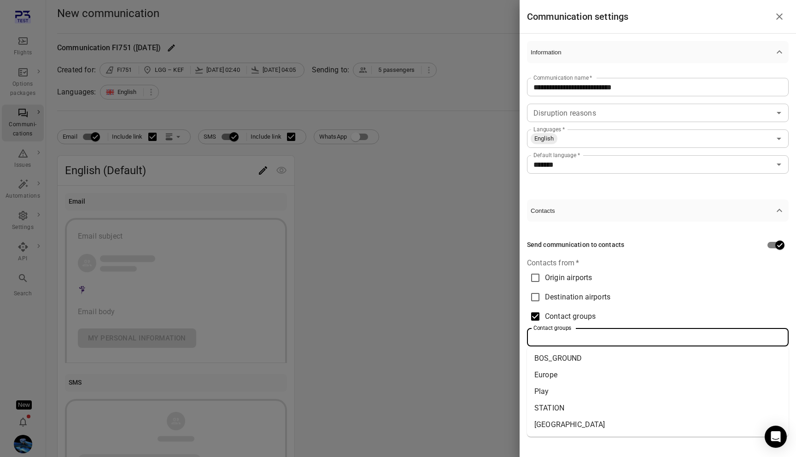
click at [584, 331] on input "Contact groups" at bounding box center [657, 337] width 255 height 13
click at [591, 340] on input "Contact groups" at bounding box center [675, 337] width 220 height 13
click at [562, 388] on li "STATION" at bounding box center [658, 391] width 262 height 17
click at [559, 334] on icon at bounding box center [558, 337] width 7 height 7
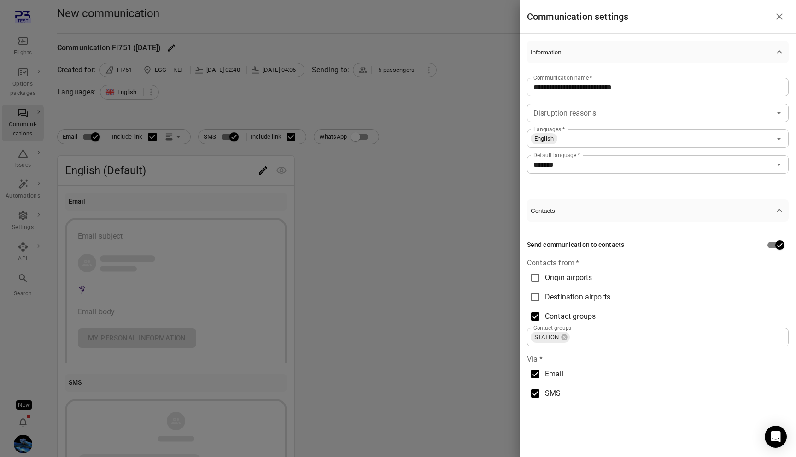
click at [444, 292] on div at bounding box center [398, 228] width 796 height 457
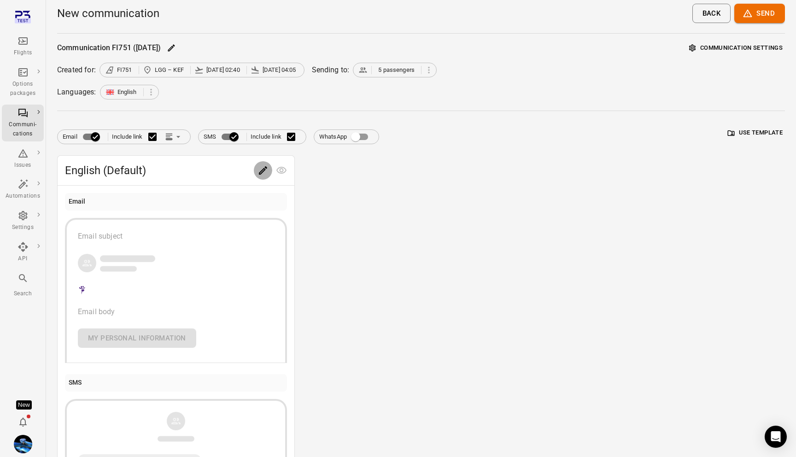
click at [258, 173] on icon "Edit" at bounding box center [263, 170] width 11 height 11
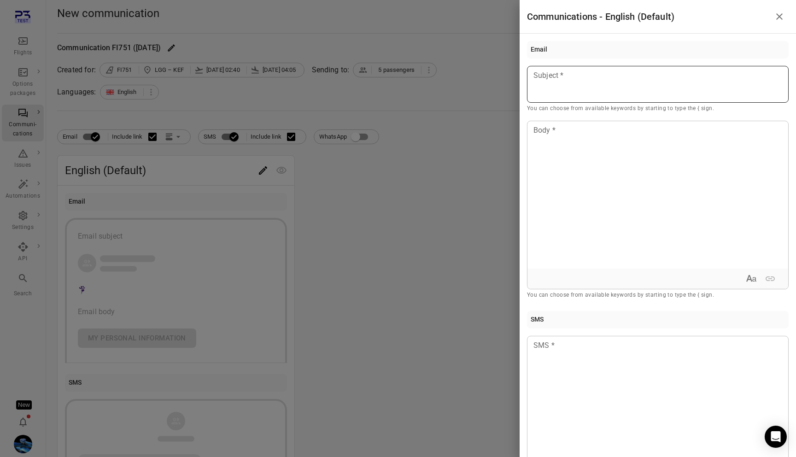
click at [562, 81] on p at bounding box center [658, 75] width 248 height 11
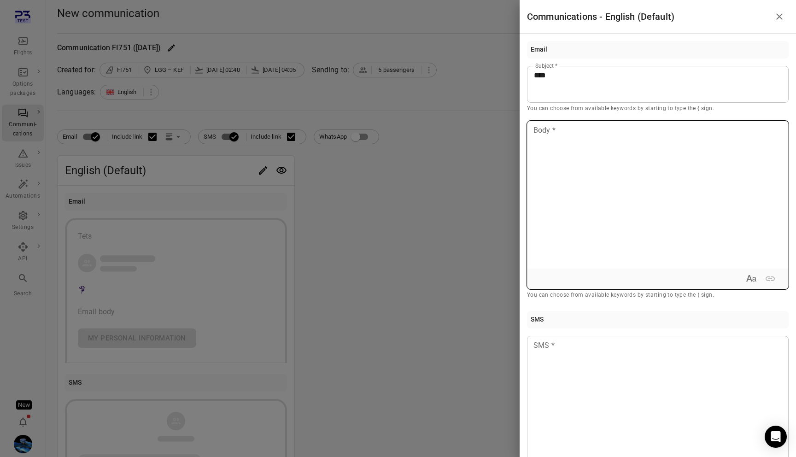
click at [563, 155] on div at bounding box center [658, 194] width 261 height 147
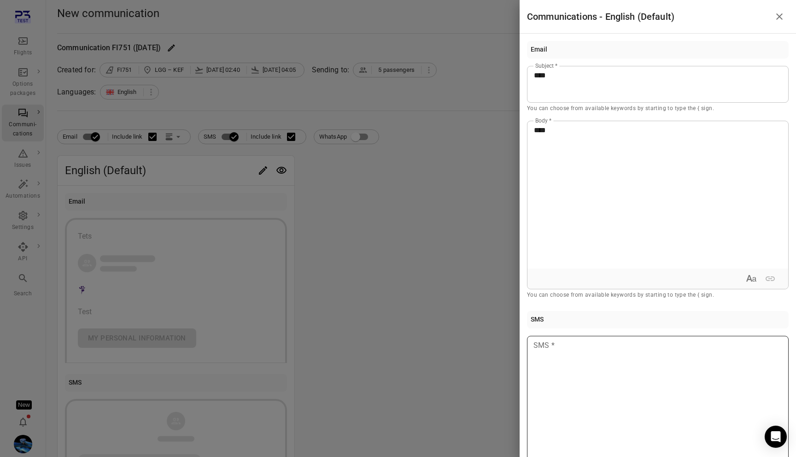
click at [588, 375] on div at bounding box center [658, 409] width 262 height 147
click at [439, 380] on div at bounding box center [398, 228] width 796 height 457
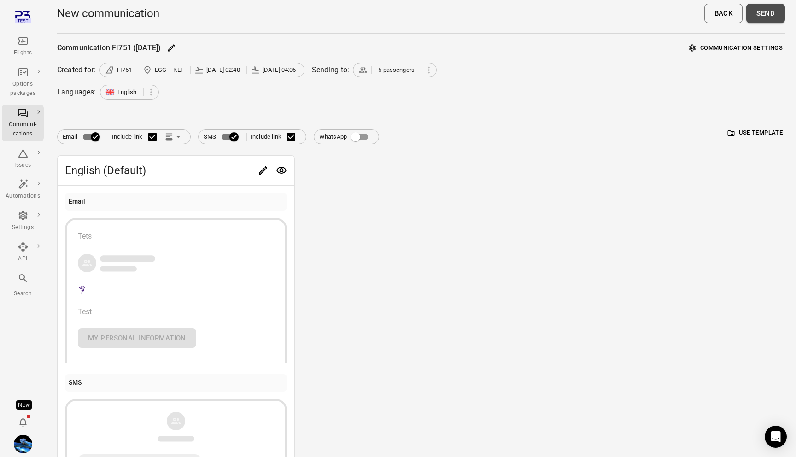
click at [762, 8] on button "Send" at bounding box center [766, 13] width 39 height 19
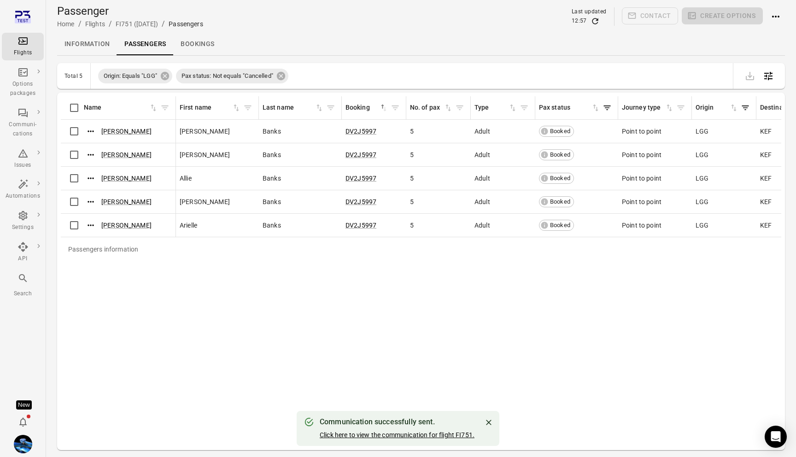
click at [413, 436] on link "Click here to view the communication for flight FI751." at bounding box center [397, 434] width 155 height 7
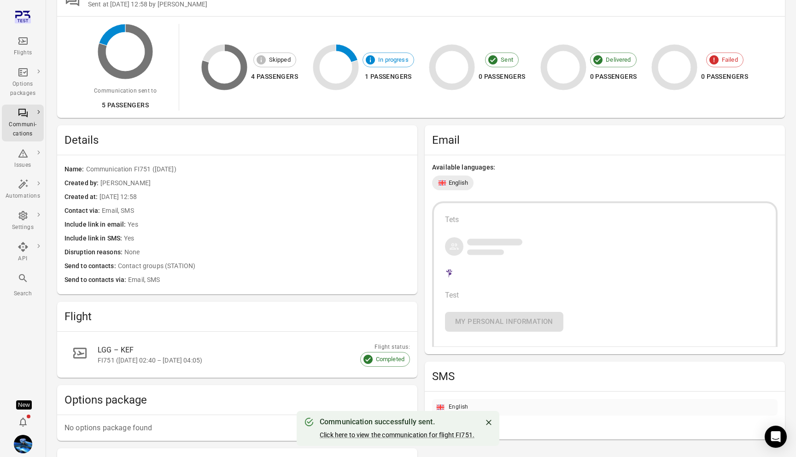
scroll to position [132, 0]
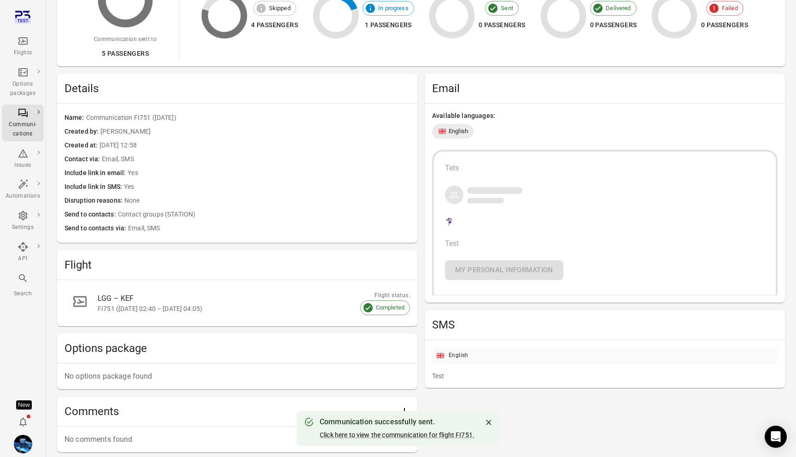
click at [125, 215] on span "Contact groups (STATION)" at bounding box center [264, 215] width 292 height 10
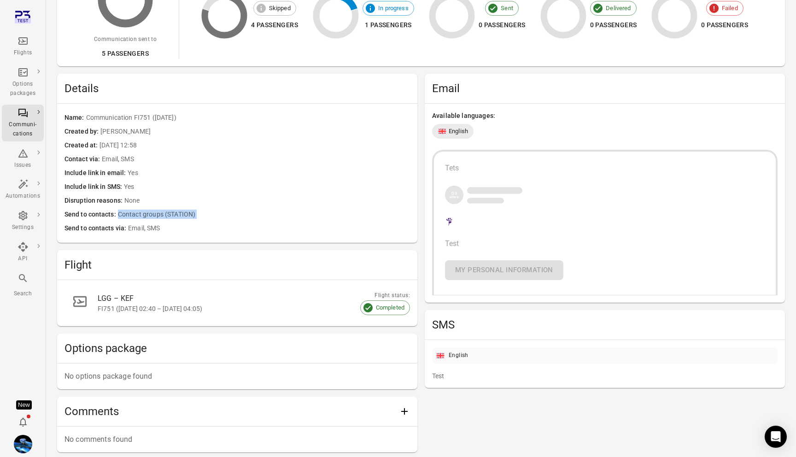
click at [125, 215] on span "Contact groups (STATION)" at bounding box center [264, 215] width 292 height 10
click at [128, 227] on span "Email, SMS" at bounding box center [269, 229] width 282 height 10
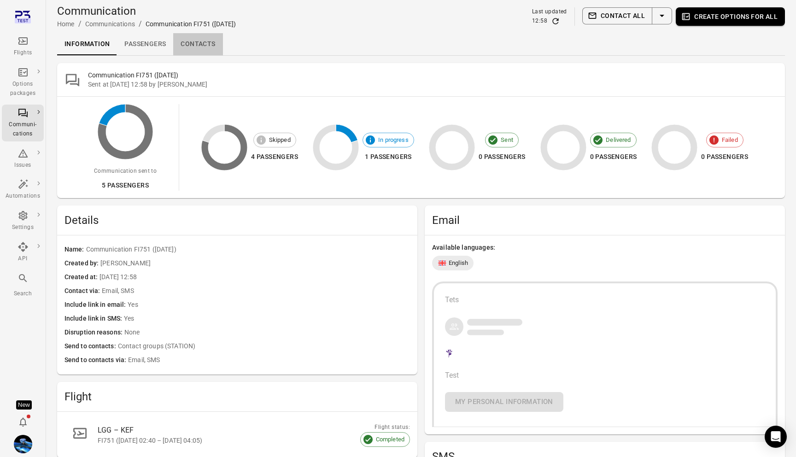
click at [190, 46] on link "Contacts" at bounding box center [197, 44] width 49 height 22
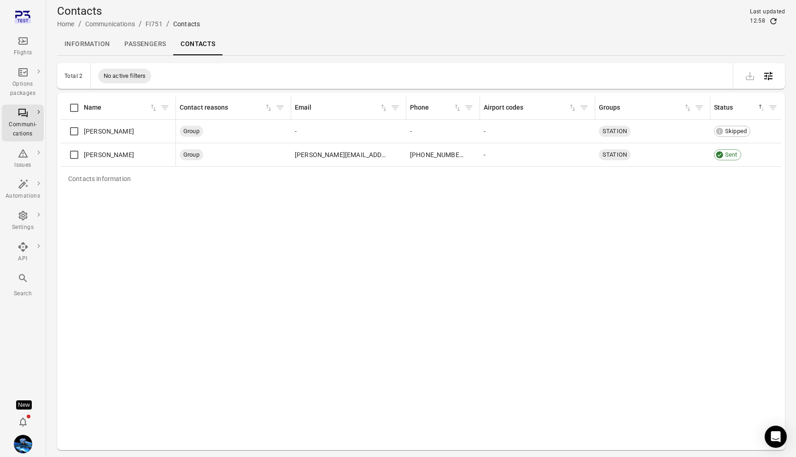
click at [23, 43] on icon "Main navigation" at bounding box center [23, 40] width 11 height 11
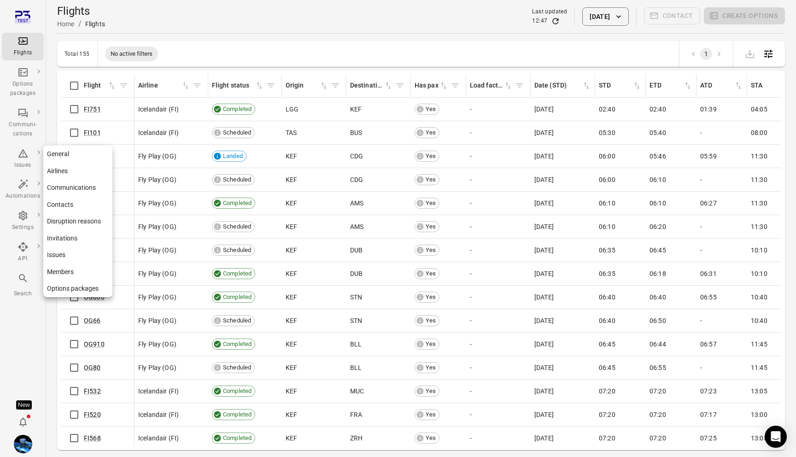
click at [85, 186] on link "Communications" at bounding box center [77, 187] width 69 height 17
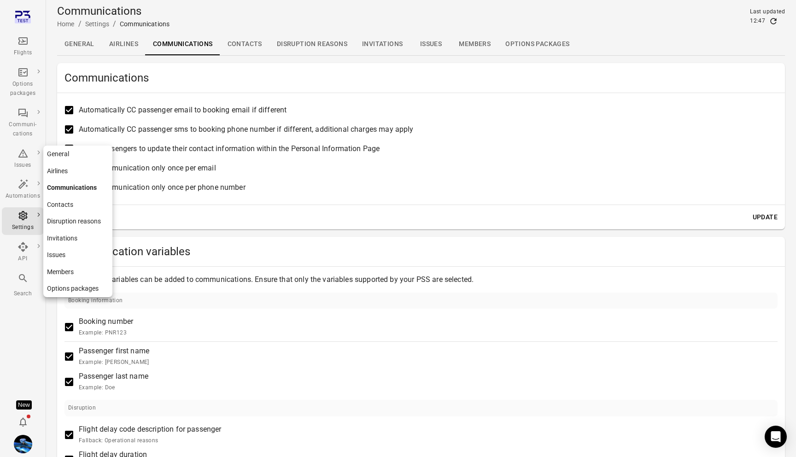
click at [72, 205] on link "Contacts" at bounding box center [77, 204] width 69 height 17
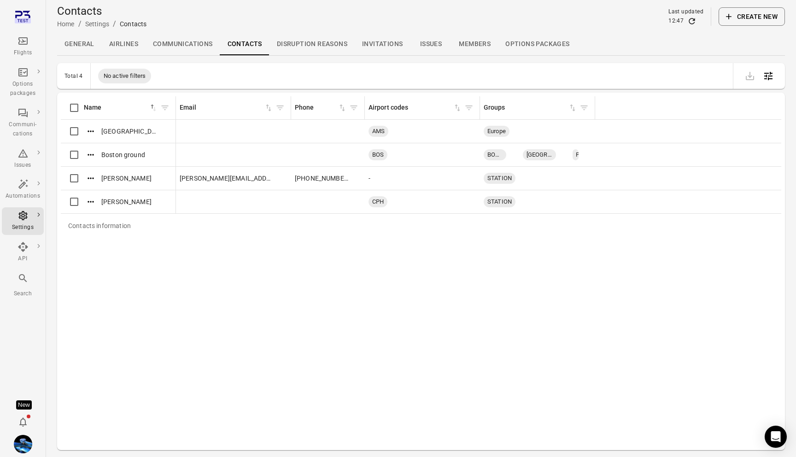
click at [777, 83] on div at bounding box center [759, 76] width 37 height 18
click at [775, 80] on button "Open table configuration" at bounding box center [769, 76] width 18 height 18
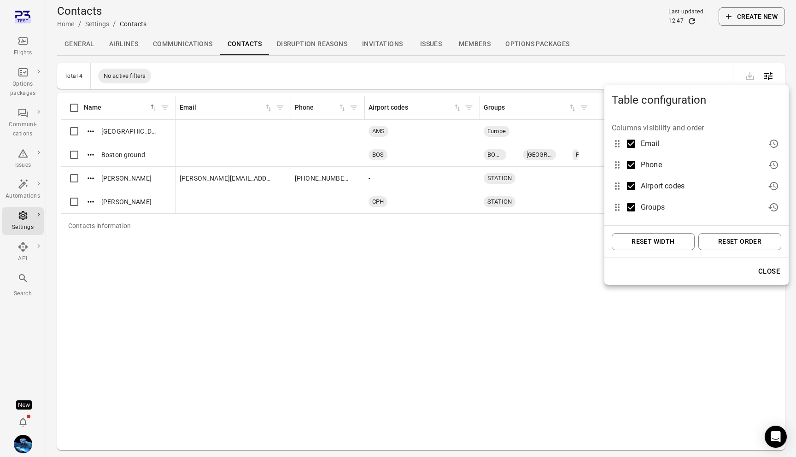
click at [661, 241] on button "Reset width" at bounding box center [653, 241] width 83 height 17
click at [736, 241] on button "Reset order" at bounding box center [740, 241] width 83 height 17
click at [583, 26] on div at bounding box center [398, 228] width 796 height 457
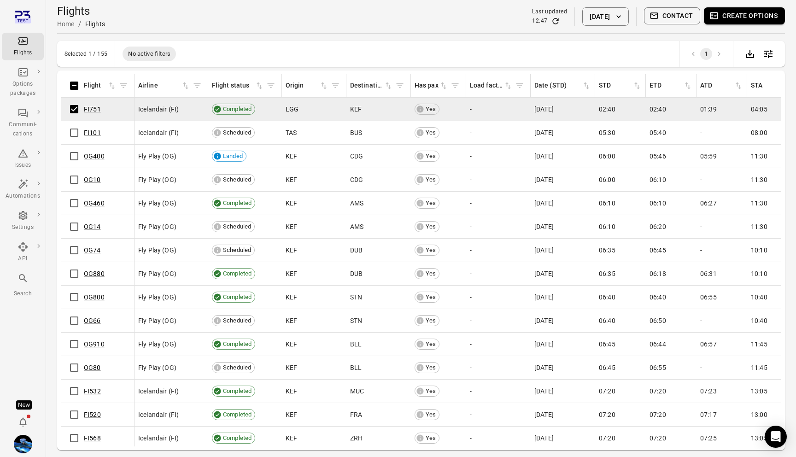
click at [749, 13] on button "Create options" at bounding box center [744, 15] width 81 height 17
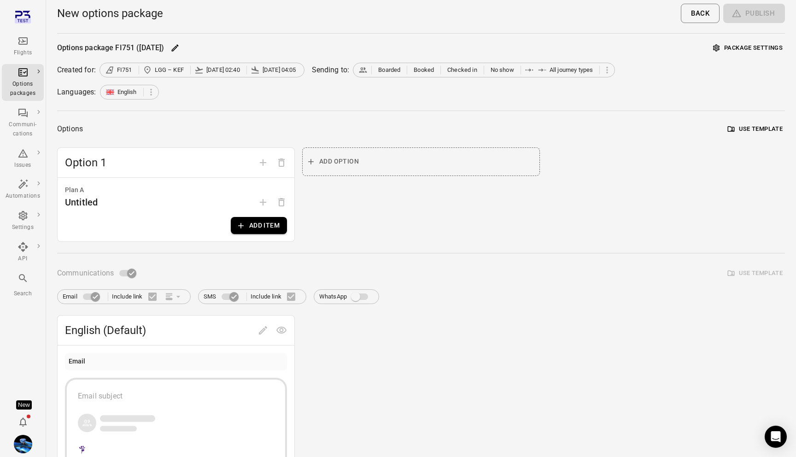
click at [766, 50] on button "Package settings" at bounding box center [748, 48] width 74 height 14
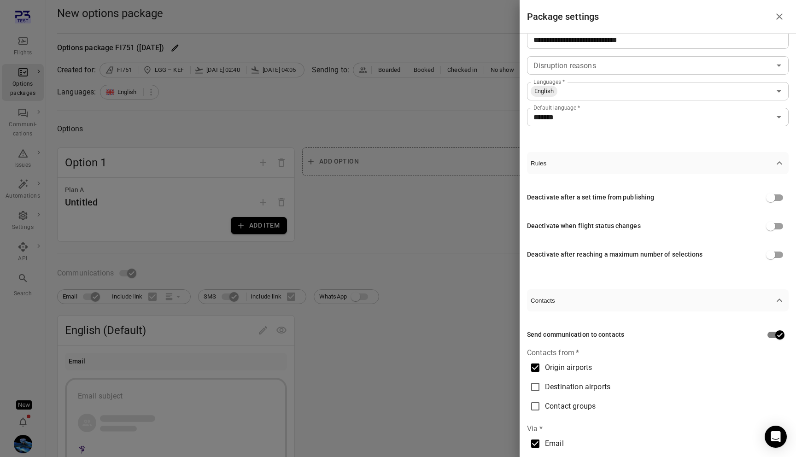
scroll to position [85, 0]
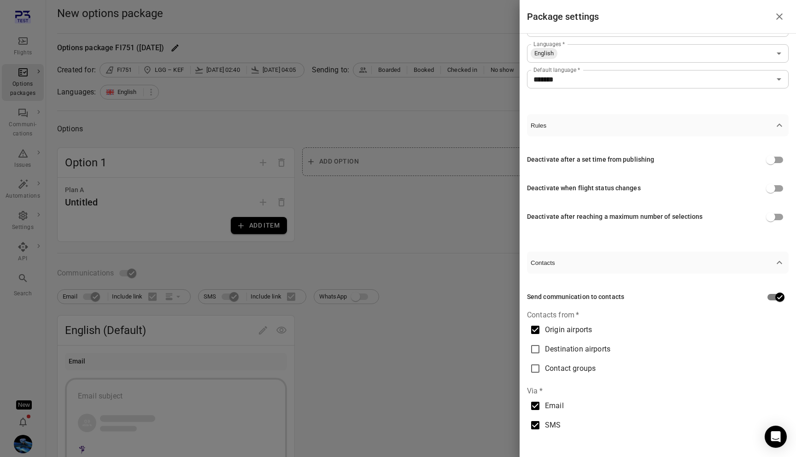
click at [593, 343] on label "Destination airports" at bounding box center [654, 349] width 256 height 19
click at [589, 368] on span "Contact groups" at bounding box center [570, 368] width 51 height 11
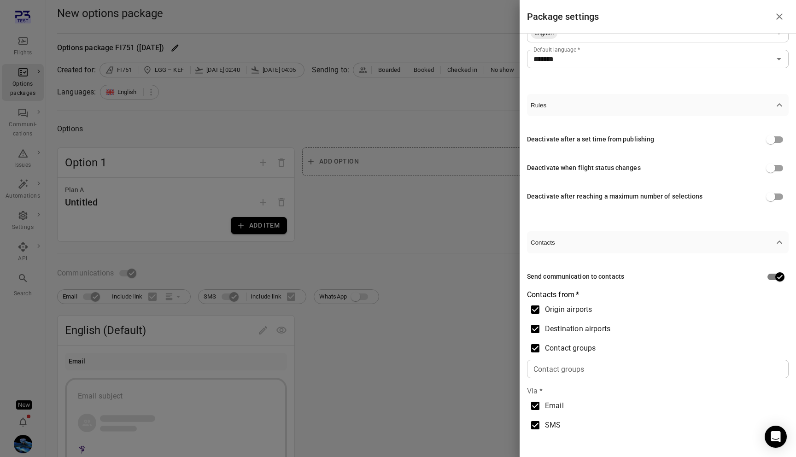
click at [578, 372] on input "Contact groups" at bounding box center [657, 369] width 255 height 13
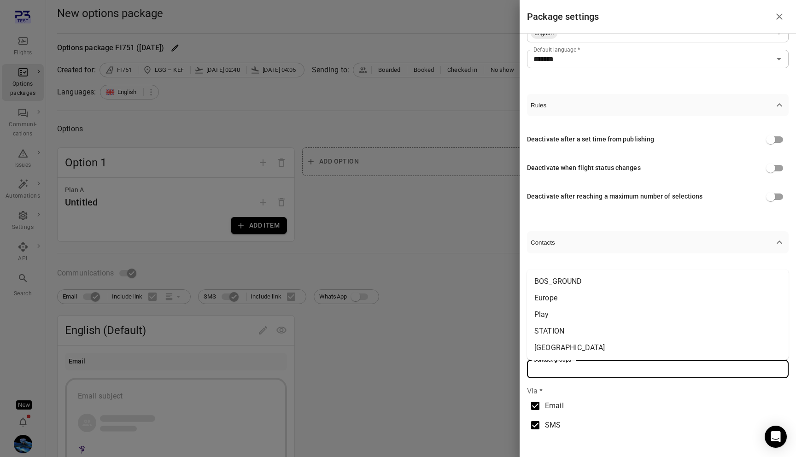
click at [603, 311] on li "Play" at bounding box center [658, 314] width 262 height 17
click at [654, 231] on button "Contacts" at bounding box center [658, 242] width 262 height 22
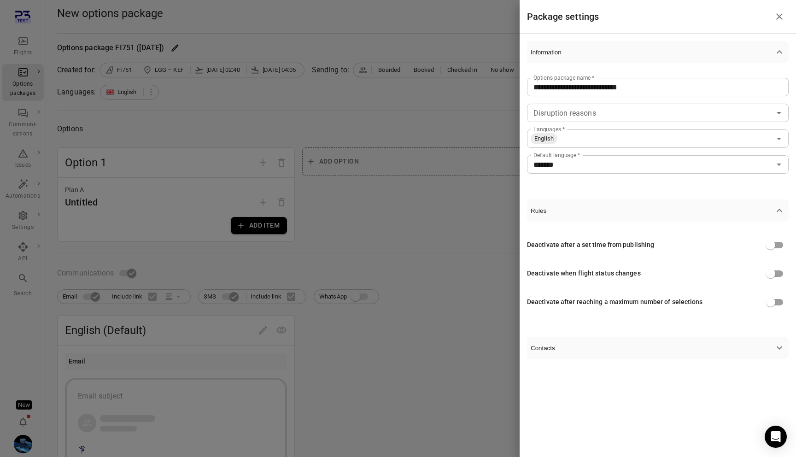
scroll to position [0, 0]
click at [607, 355] on button "Contacts" at bounding box center [658, 348] width 262 height 22
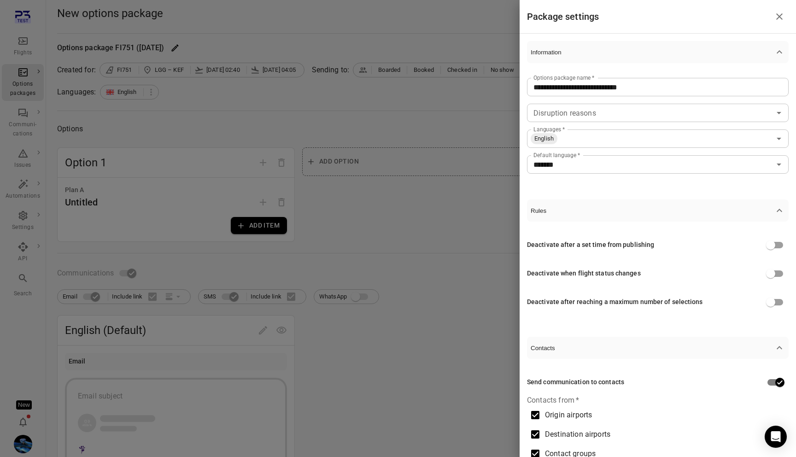
scroll to position [106, 0]
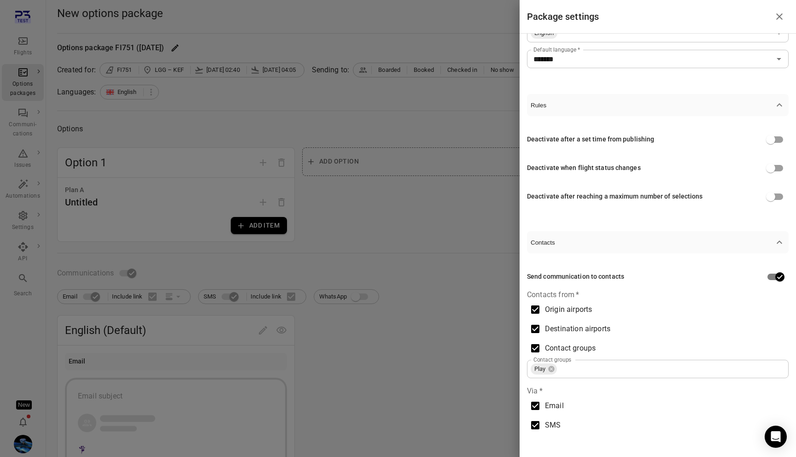
click at [492, 313] on div at bounding box center [398, 228] width 796 height 457
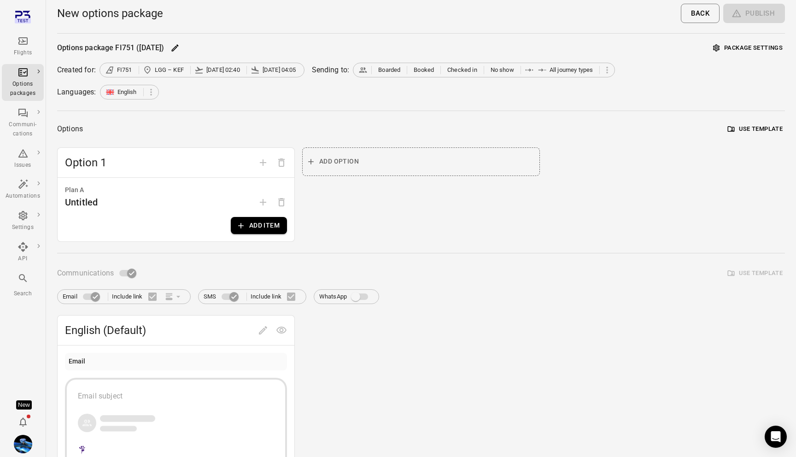
click at [259, 226] on button "Add item" at bounding box center [259, 225] width 56 height 17
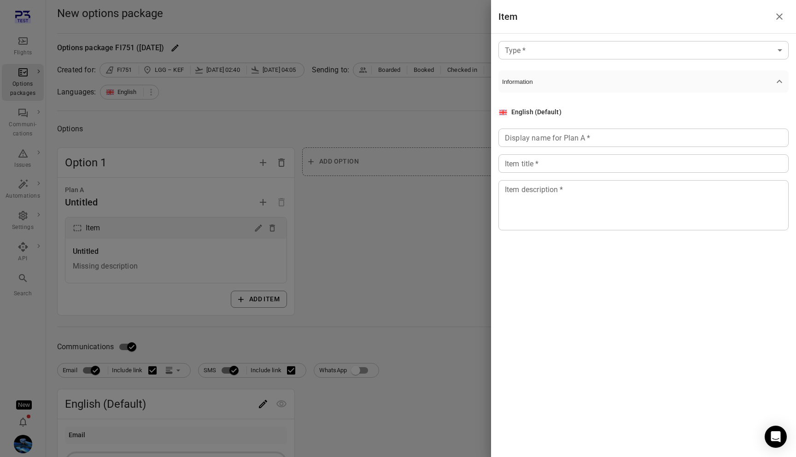
click at [147, 257] on div at bounding box center [398, 228] width 796 height 457
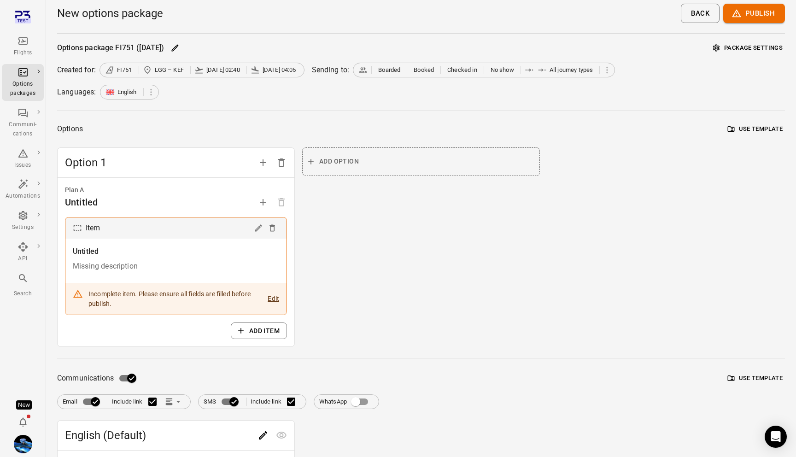
click at [177, 400] on icon "Link position in email" at bounding box center [178, 401] width 9 height 9
click at [187, 432] on li "Link within email body" at bounding box center [216, 437] width 106 height 17
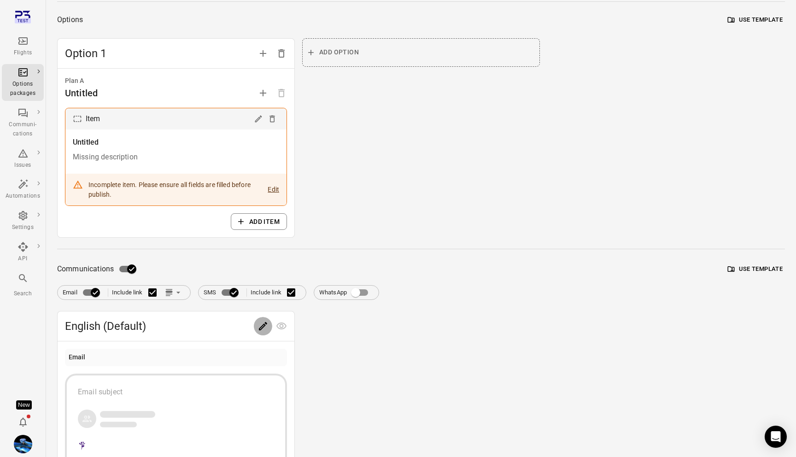
click at [266, 330] on icon "Edit" at bounding box center [263, 326] width 11 height 11
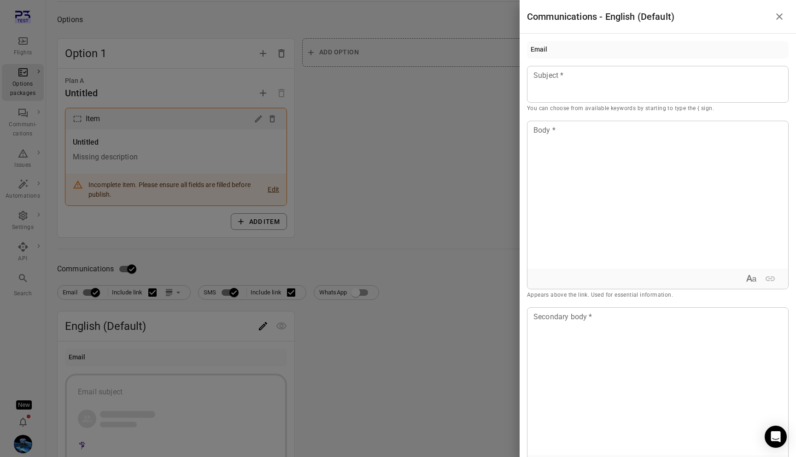
click at [429, 282] on div at bounding box center [398, 228] width 796 height 457
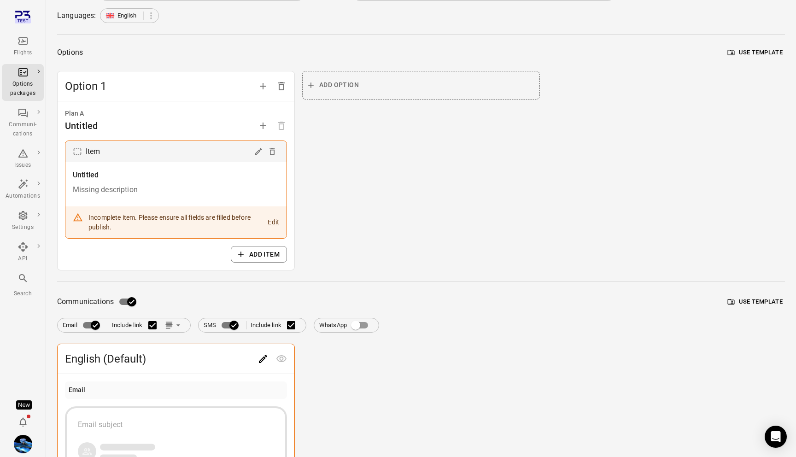
scroll to position [71, 0]
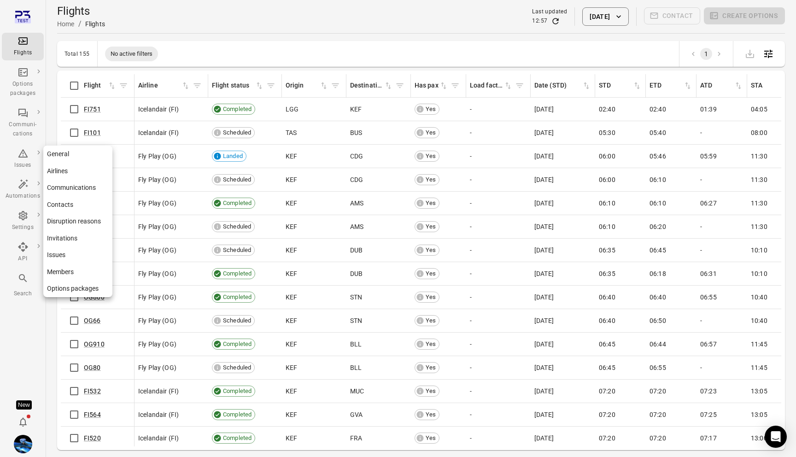
click at [75, 206] on link "Contacts" at bounding box center [77, 204] width 69 height 17
